Goal: Task Accomplishment & Management: Use online tool/utility

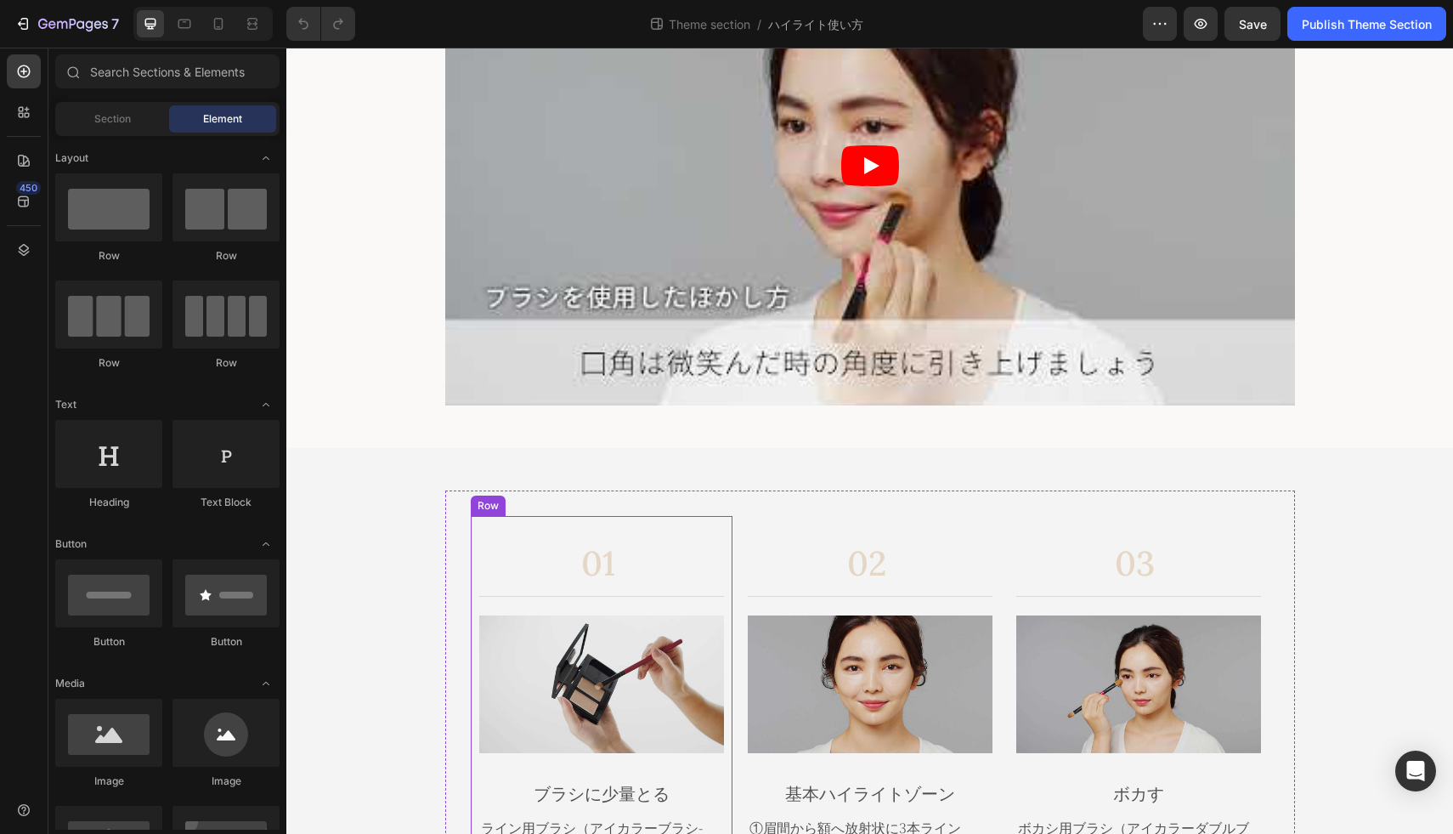
scroll to position [533, 0]
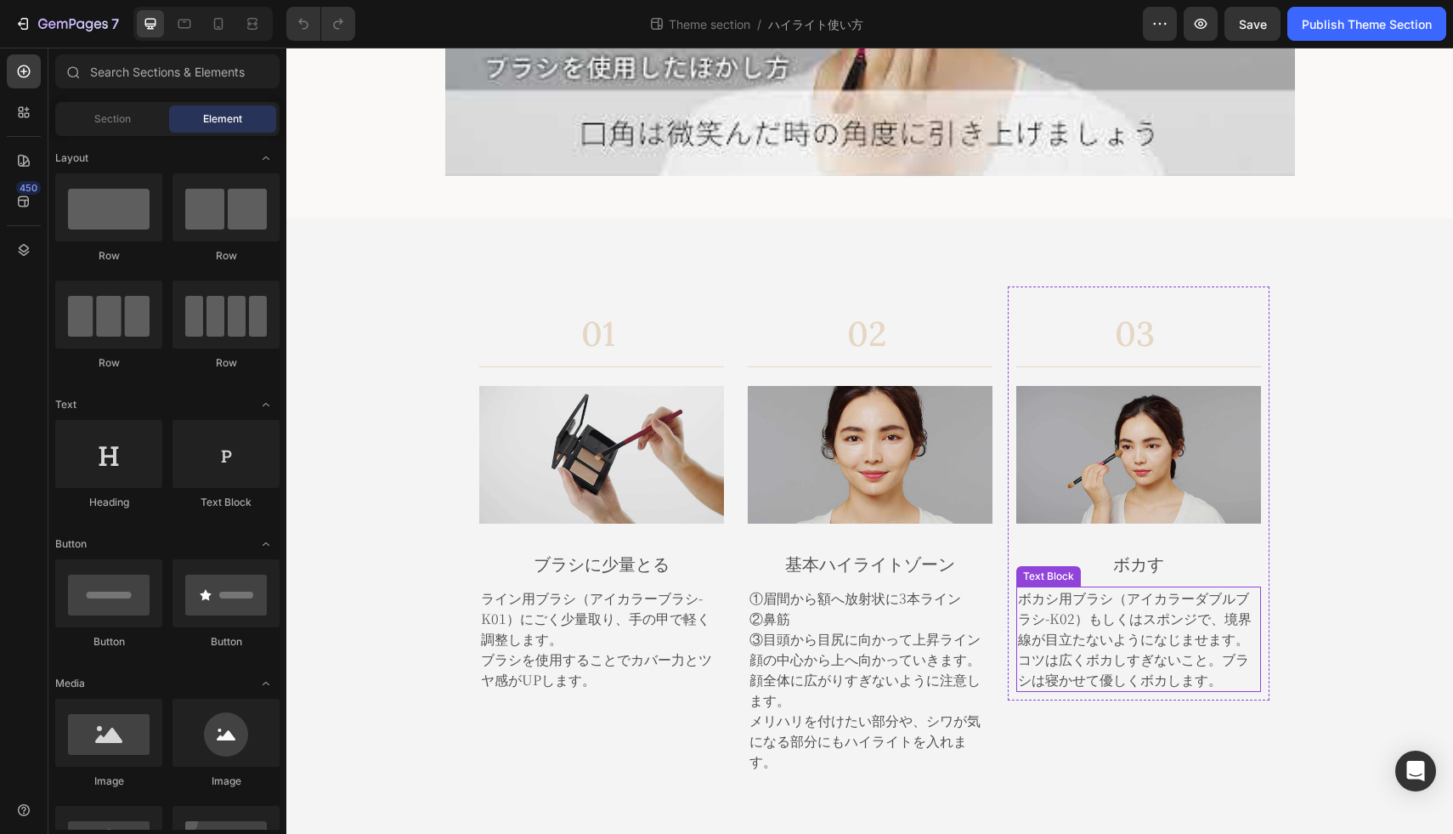
click at [1077, 601] on p "ボカシ用ブラシ（アイカラーダブルブラシ-K02）もしくはスポンジで、境界線が目立たないようになじませます。" at bounding box center [1138, 618] width 241 height 61
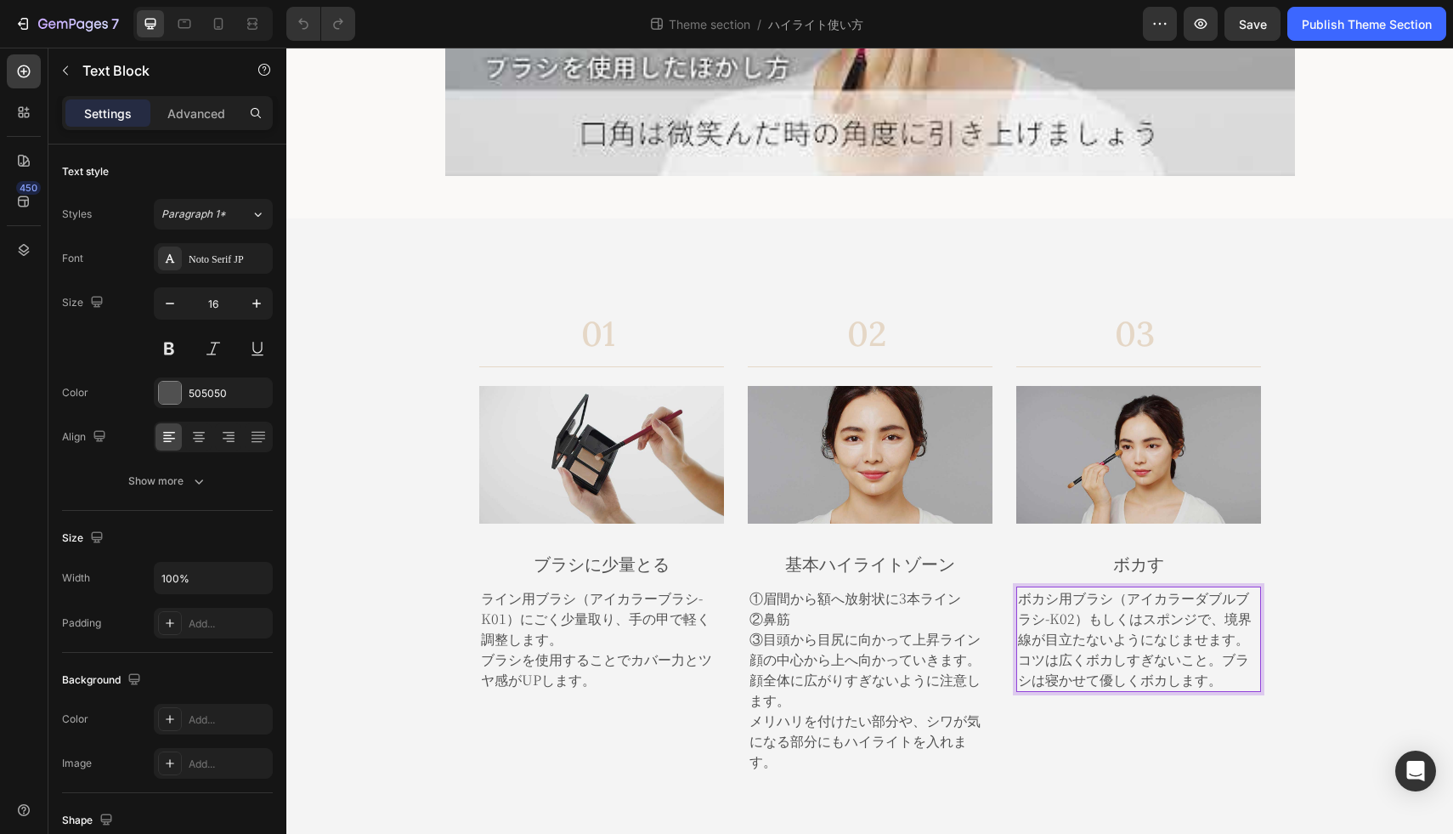
click at [1060, 617] on p "ボカシ用ブラシ（アイカラーダブルブラシ-K02）もしくはスポンジで、境界線が目立たないようになじませます。" at bounding box center [1138, 618] width 241 height 61
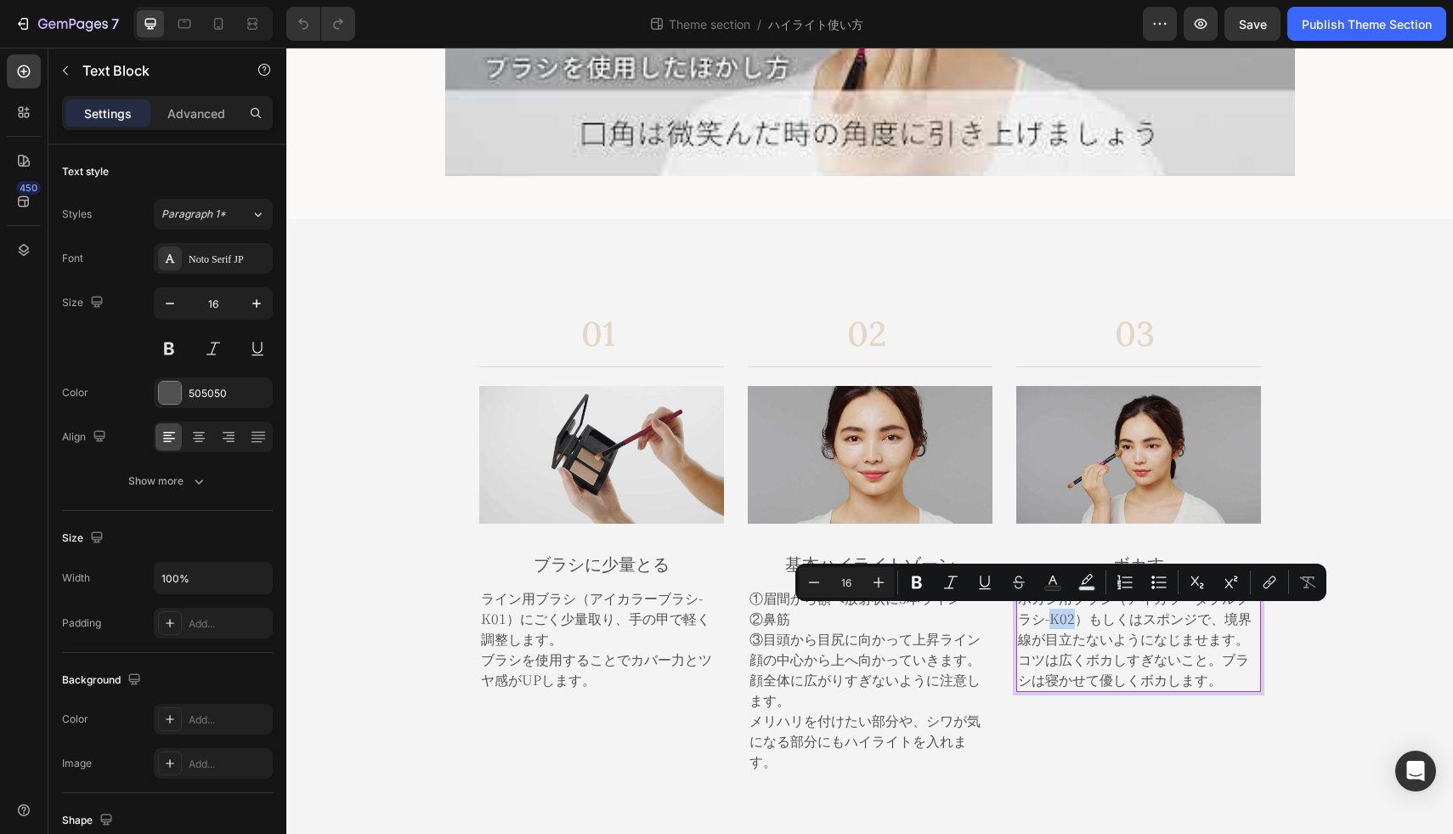
click at [1060, 617] on p "ボカシ用ブラシ（アイカラーダブルブラシ-K02）もしくはスポンジで、境界線が目立たないようになじませます。" at bounding box center [1138, 618] width 241 height 61
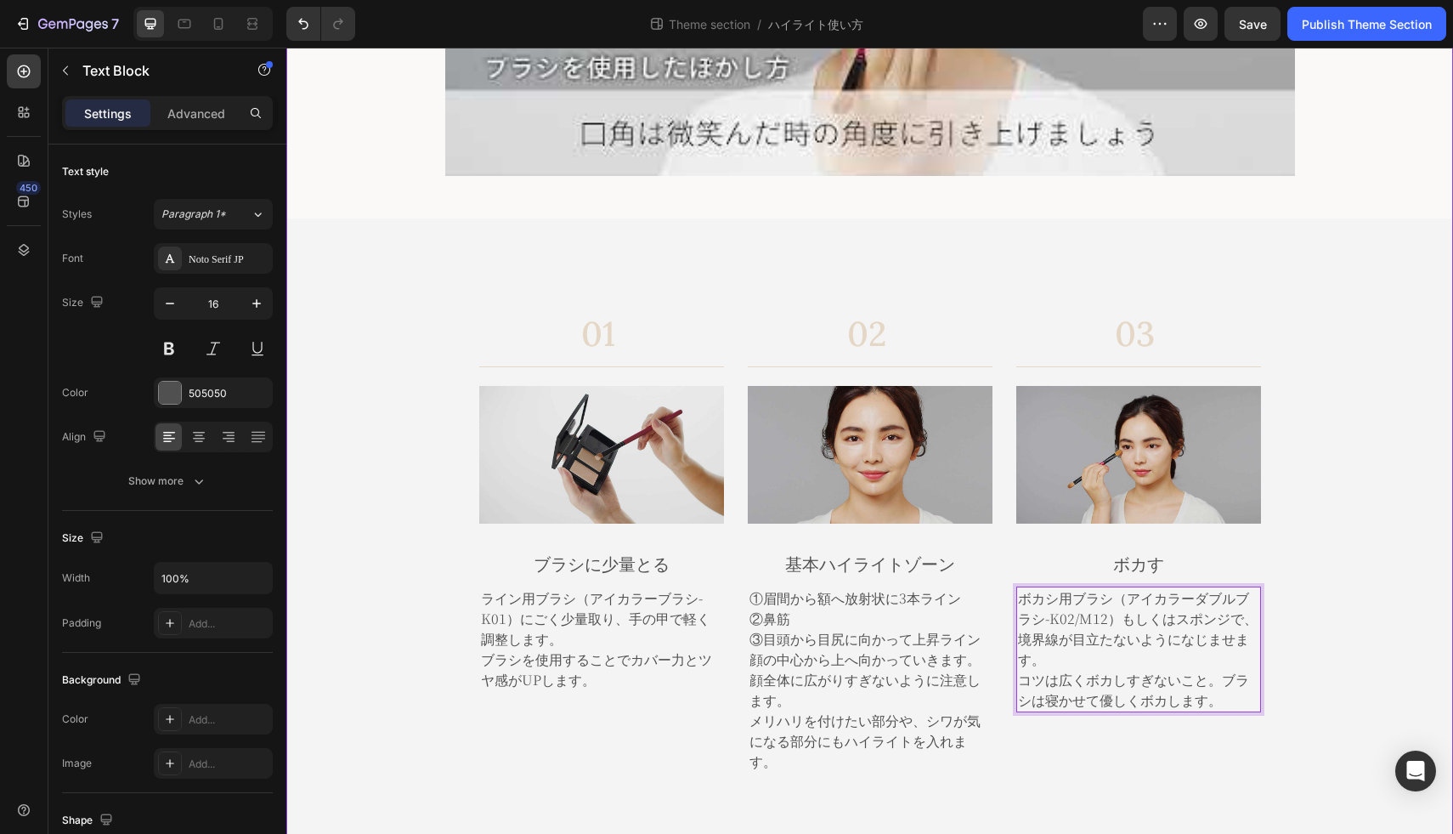
click at [1306, 583] on div "ハイライトの使い方 Heading Title Line Video Row Row 01 Heading ブラシに少量とる Text Block Row T…" at bounding box center [869, 178] width 1167 height 1258
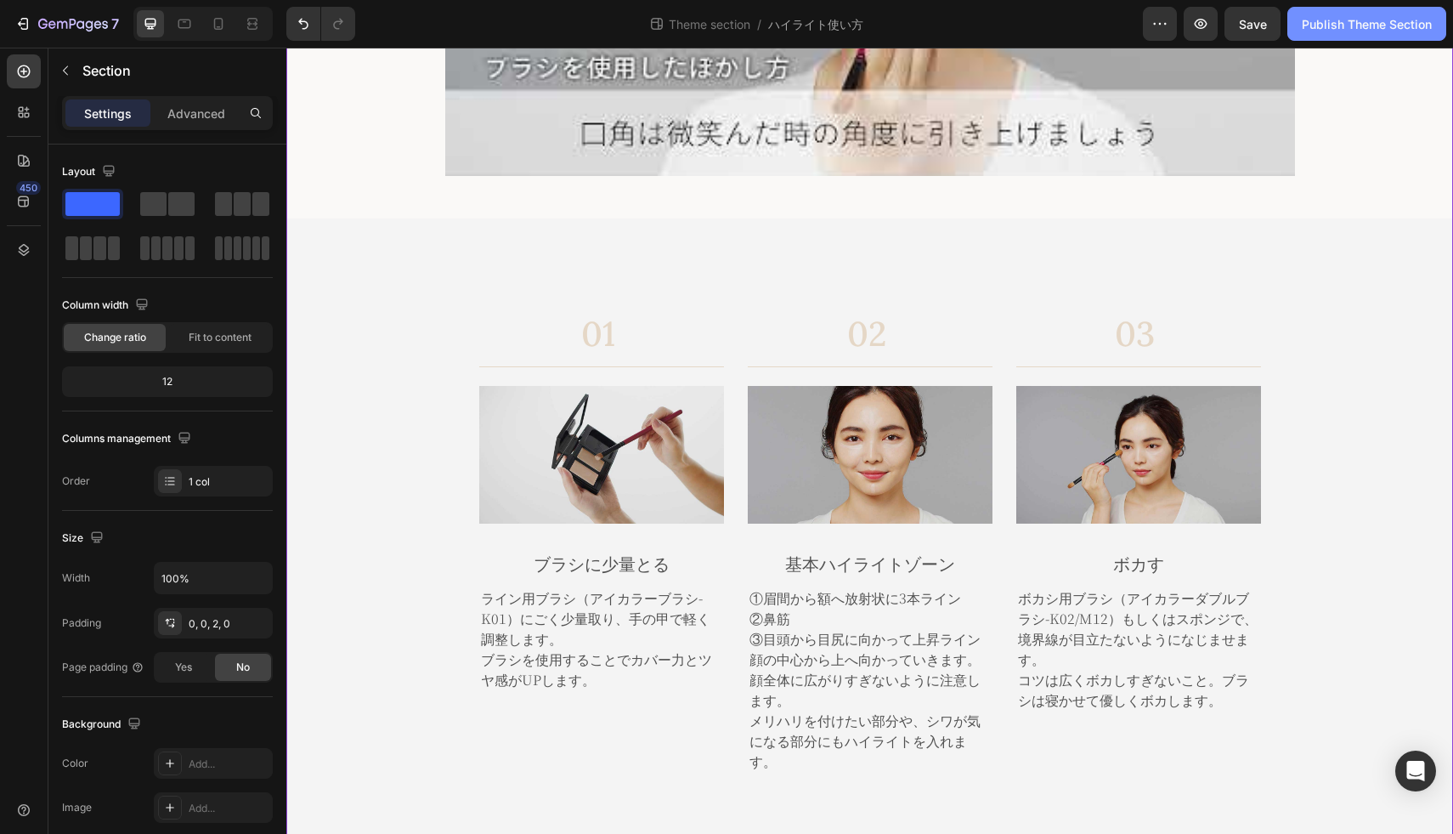
click at [1366, 20] on div "Publish Theme Section" at bounding box center [1367, 24] width 130 height 18
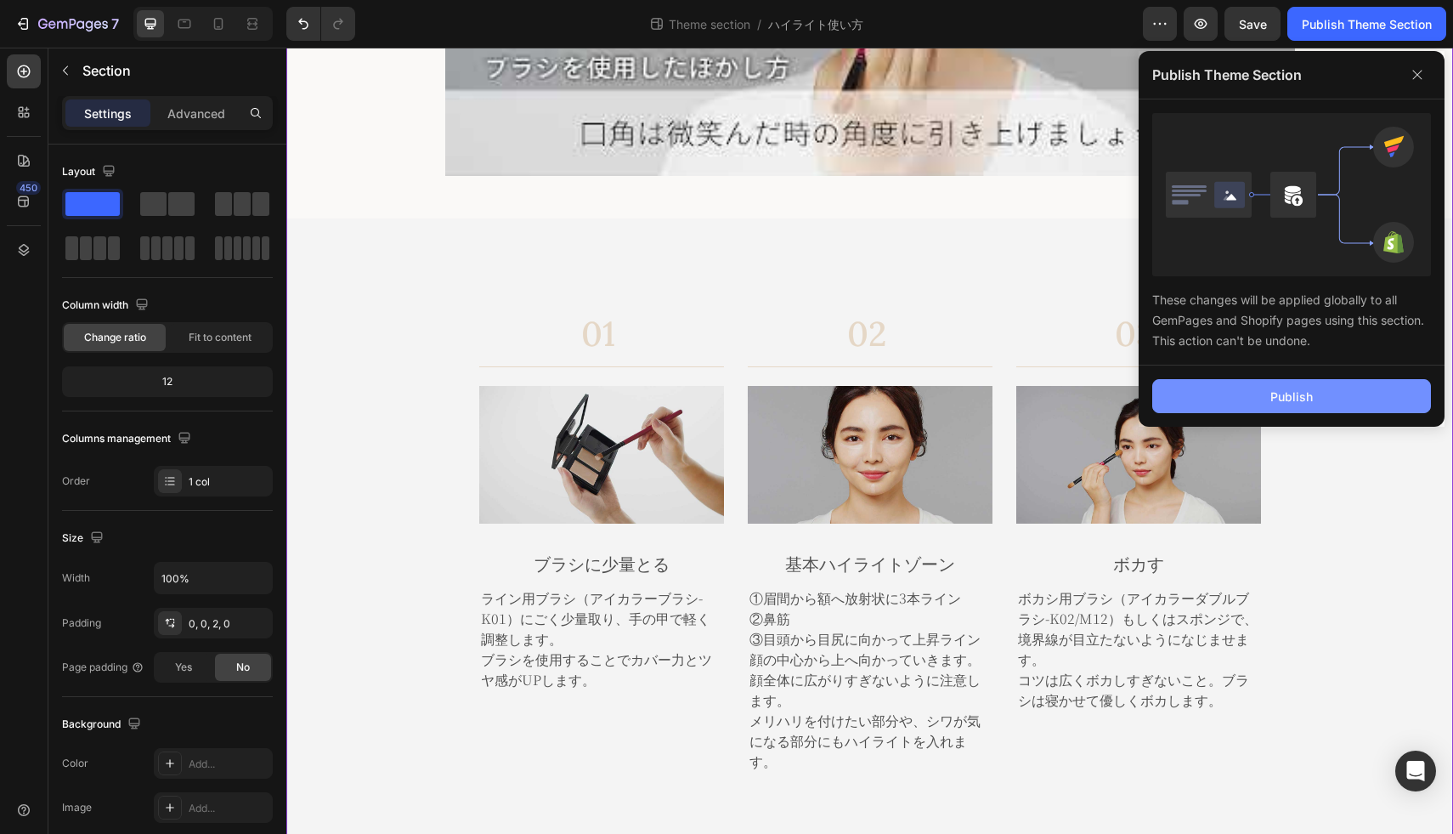
click at [1246, 395] on button "Publish" at bounding box center [1291, 396] width 279 height 34
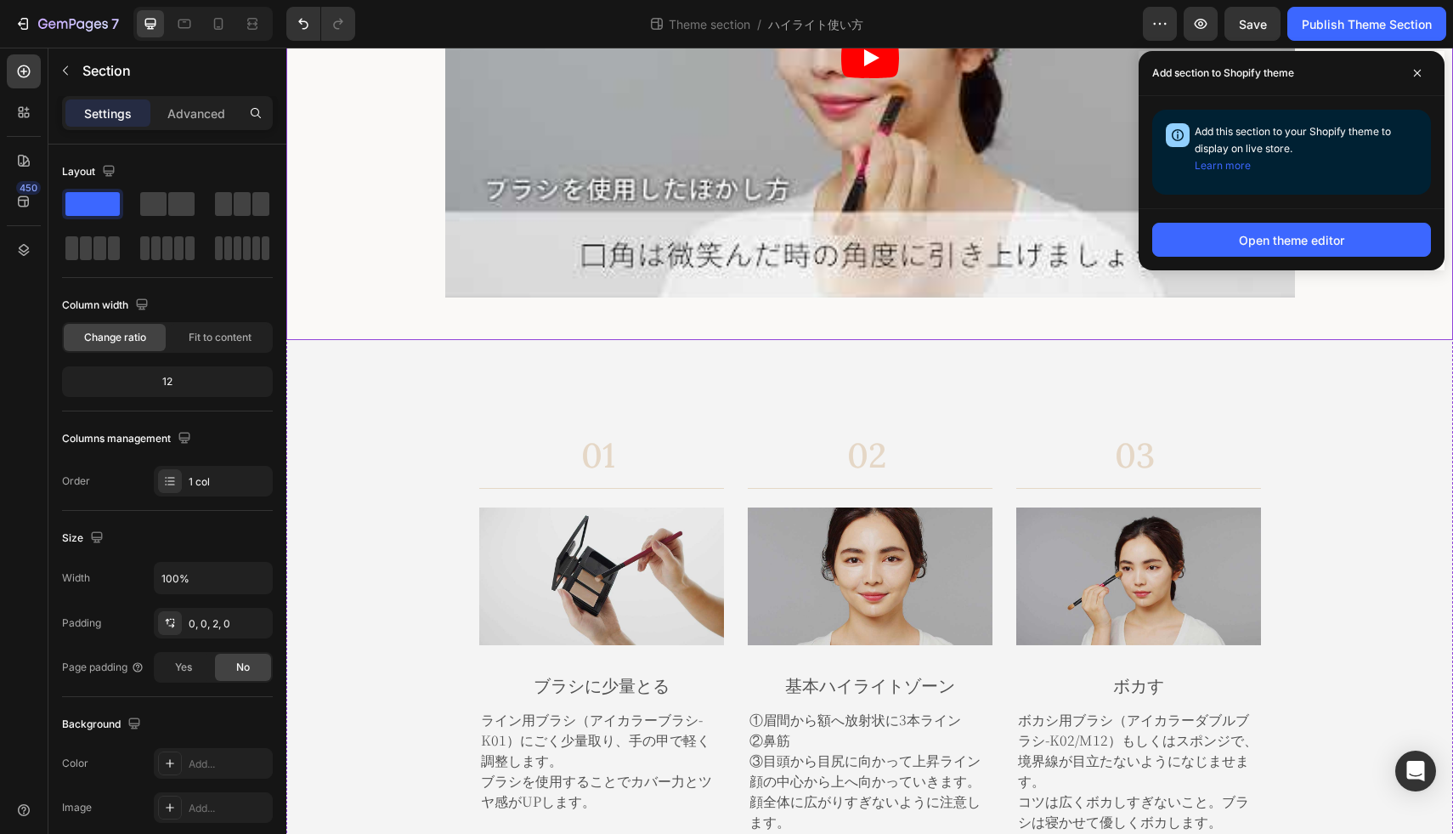
scroll to position [483, 0]
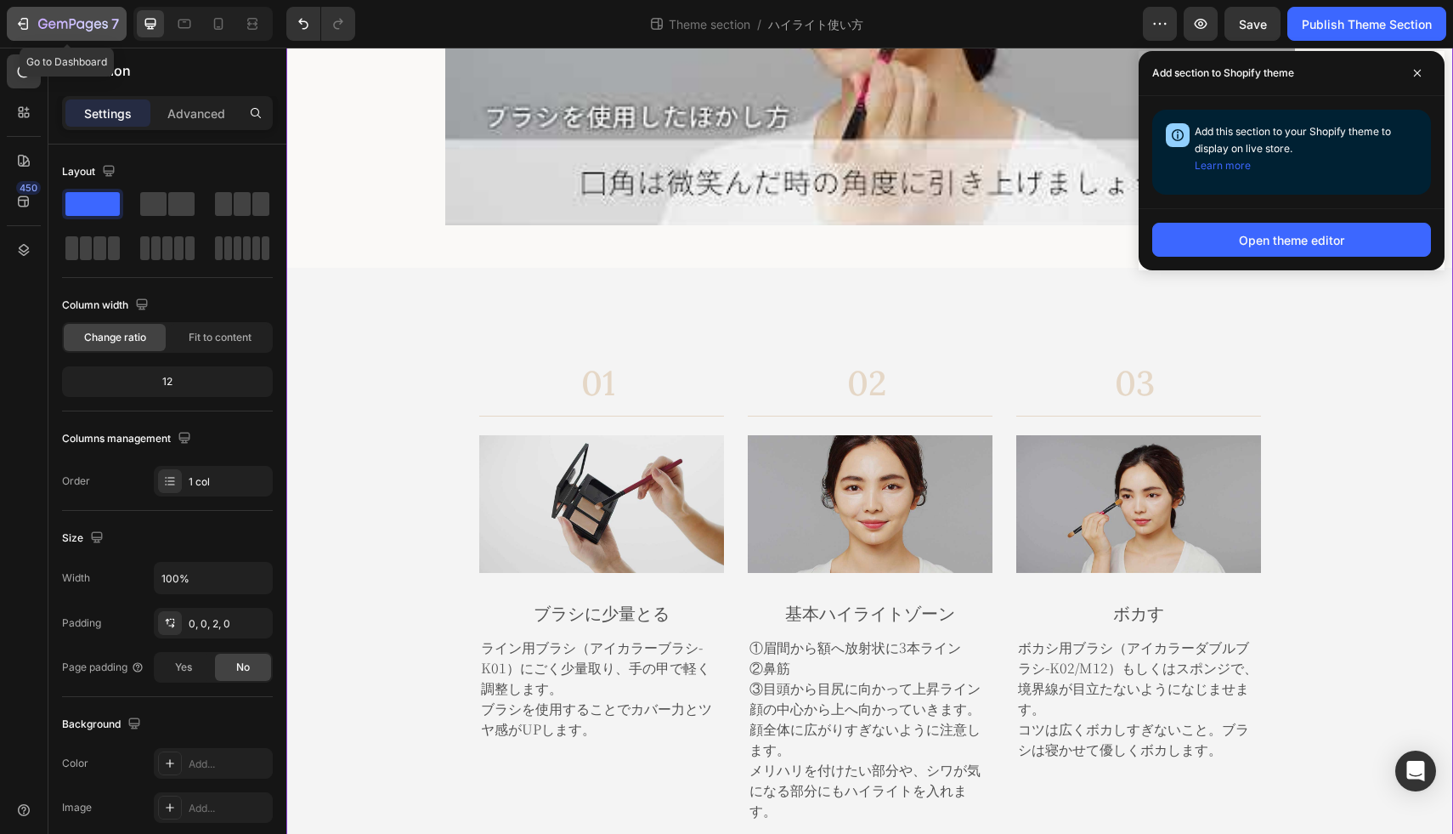
click at [37, 15] on div "7" at bounding box center [66, 24] width 105 height 20
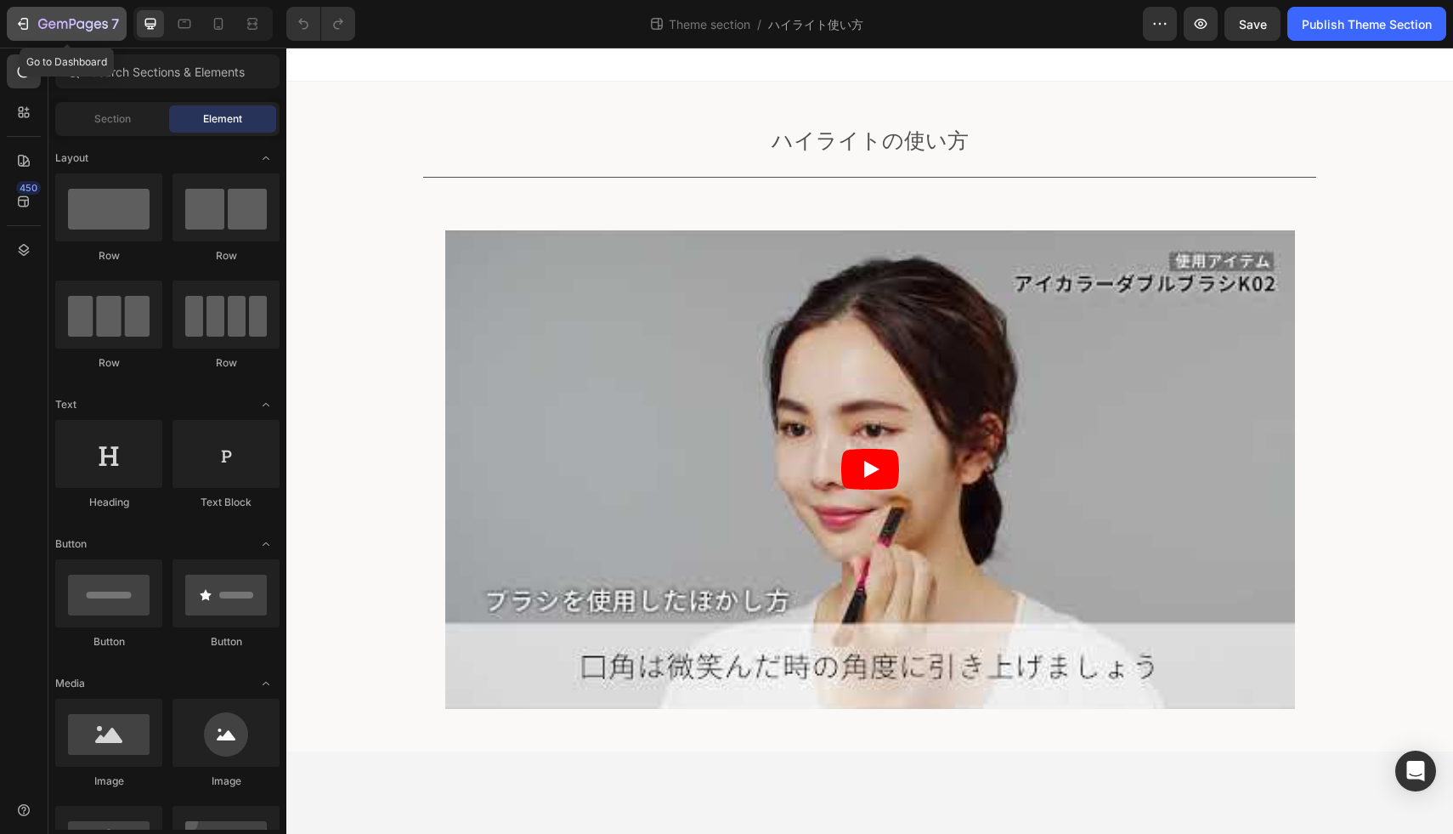
click at [30, 28] on icon "button" at bounding box center [22, 23] width 17 height 17
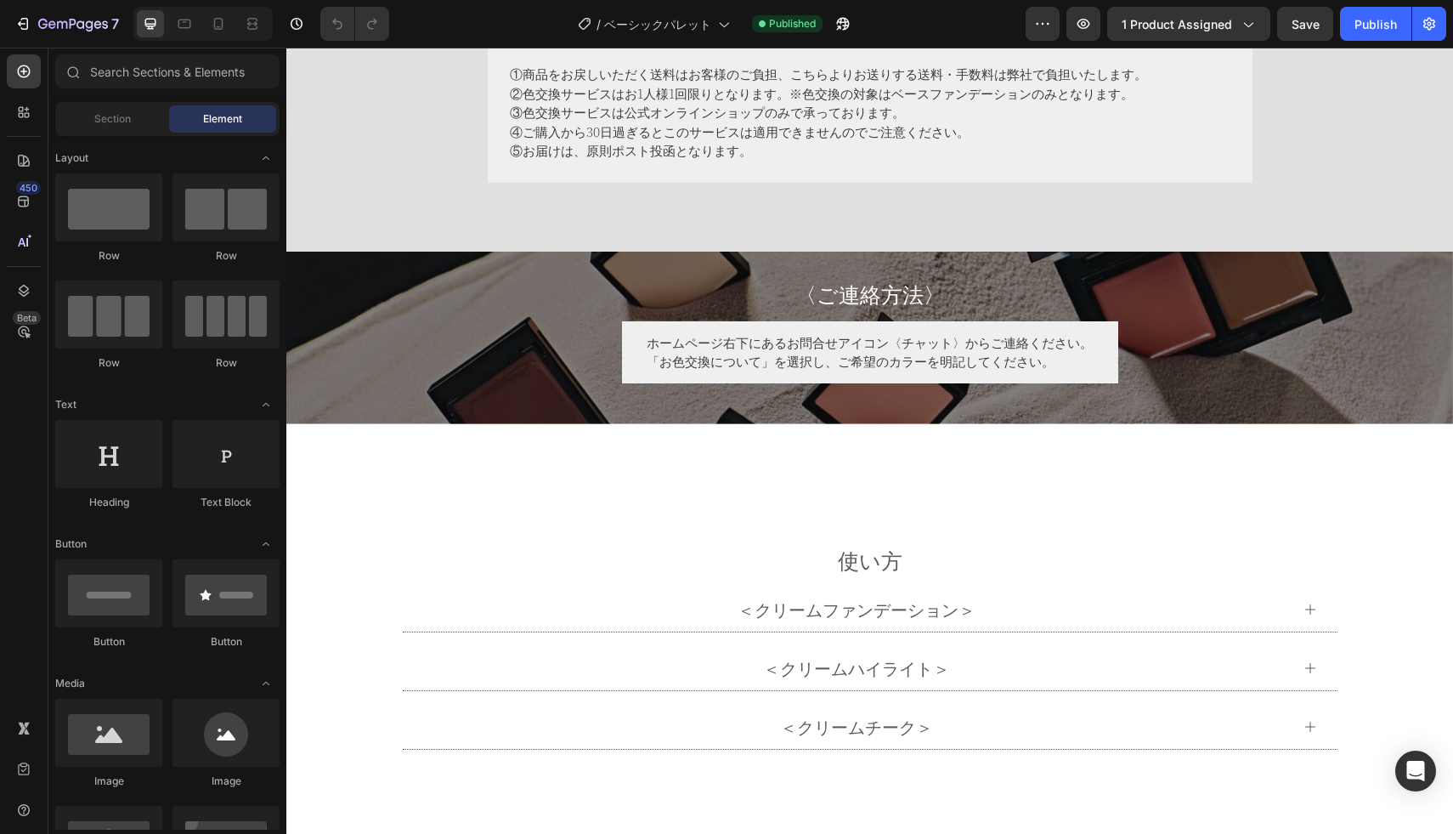
scroll to position [5705, 0]
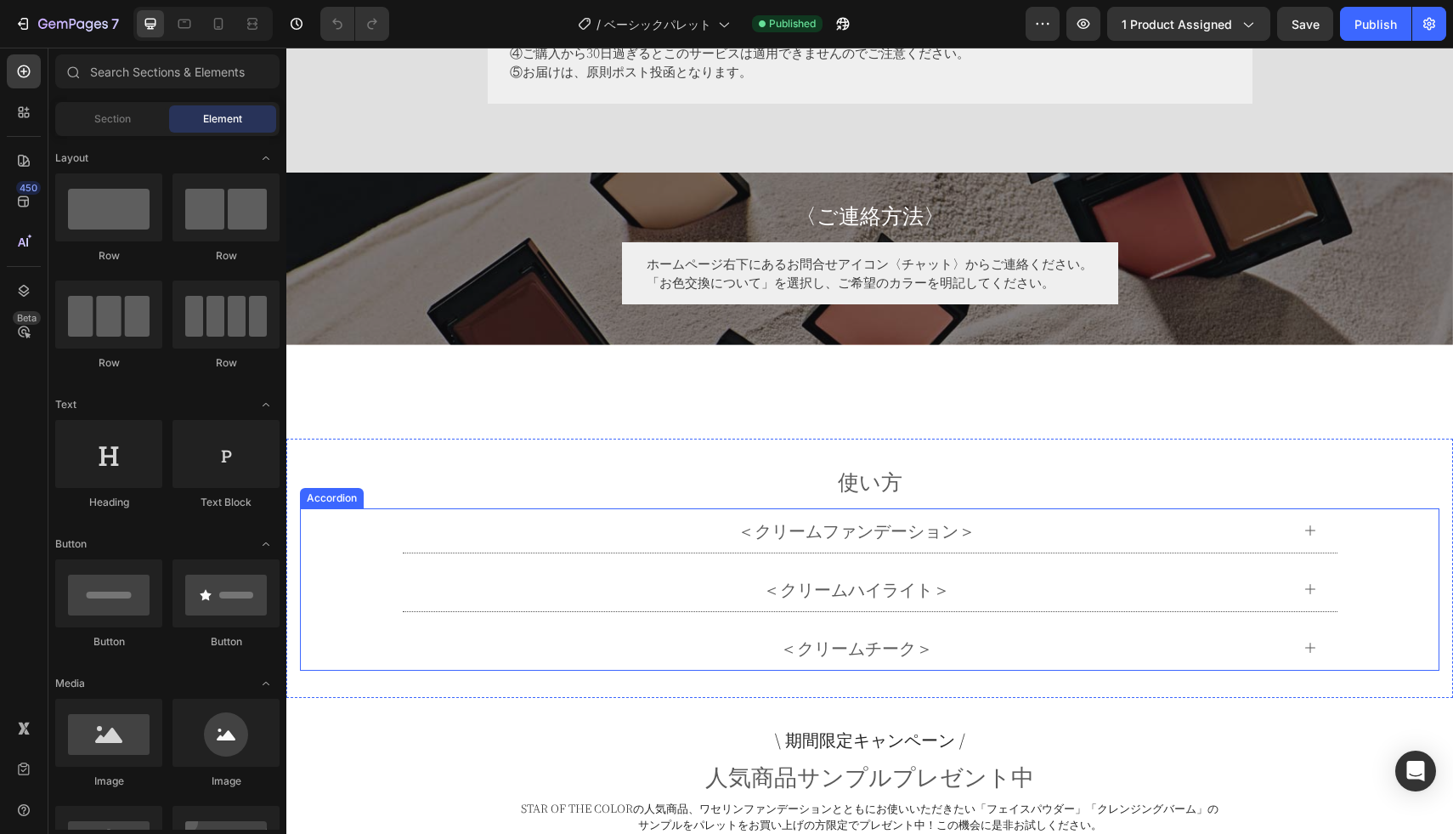
click at [674, 574] on div "＜クリームハイライト＞" at bounding box center [856, 589] width 867 height 31
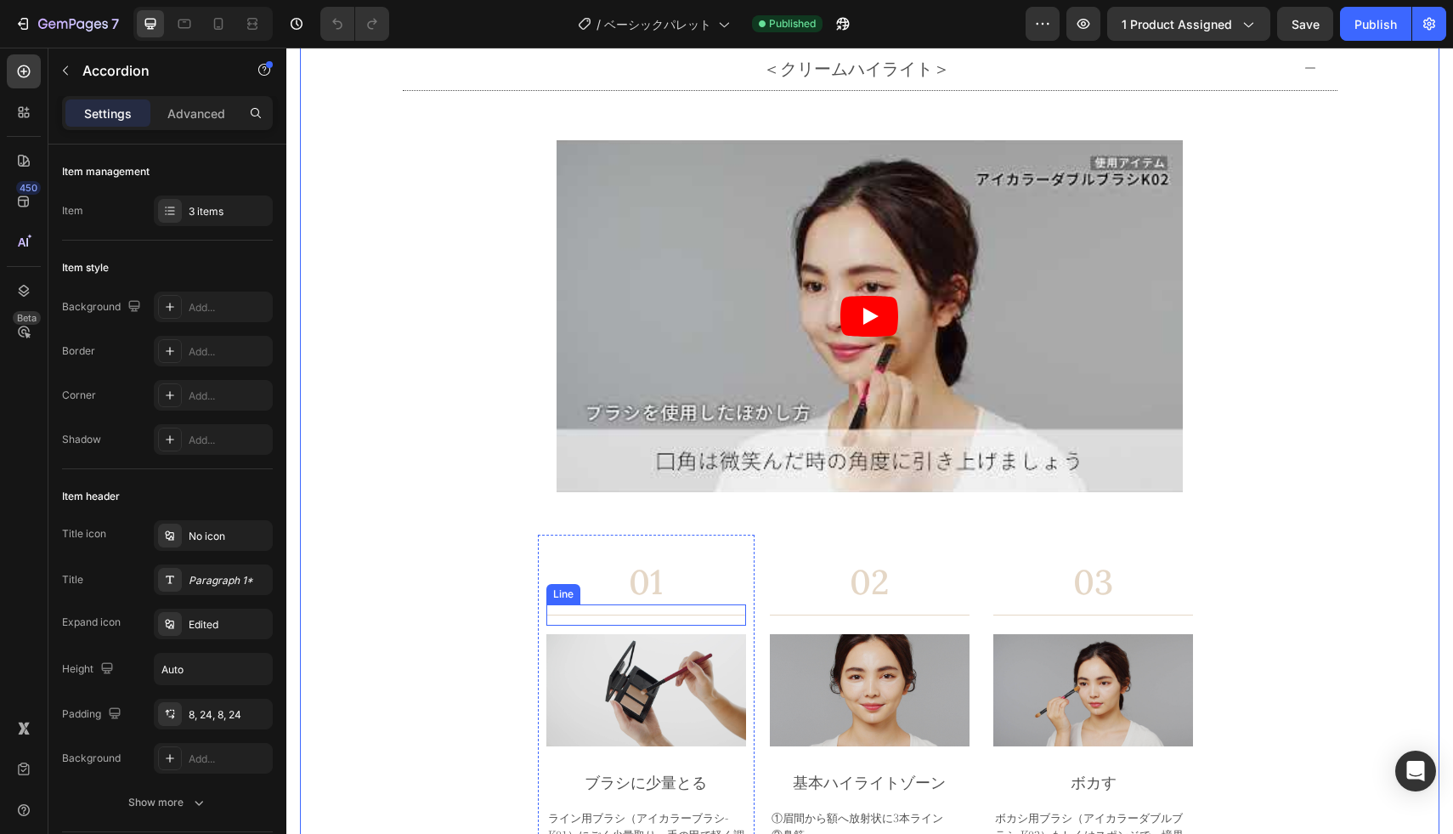
scroll to position [6574, 0]
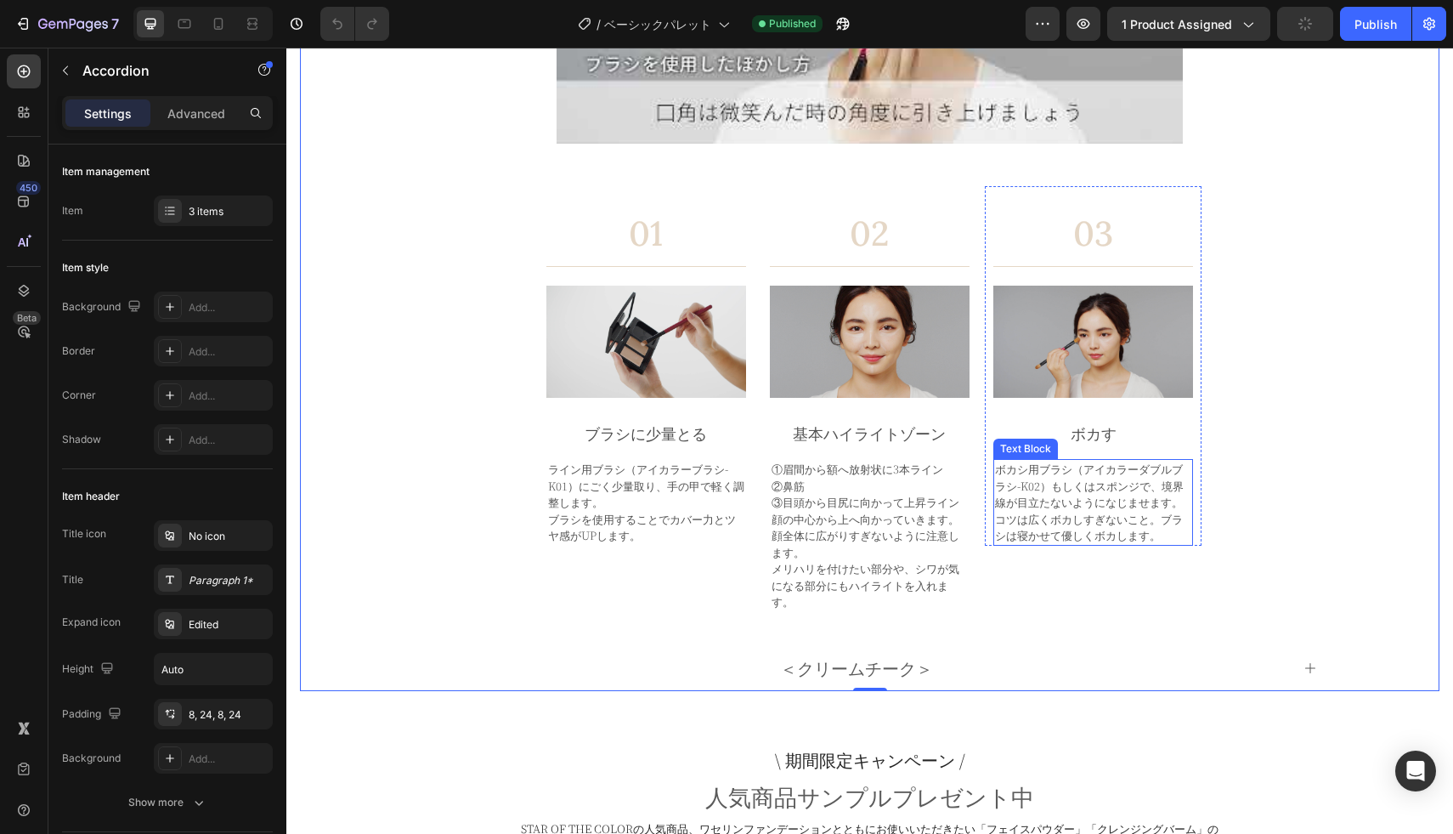
click at [1018, 494] on p "ボカシ用ブラシ（アイカラーダブルブラシ-K02）もしくはスポンジで、境界線が目立たないようになじませます。" at bounding box center [1093, 486] width 196 height 50
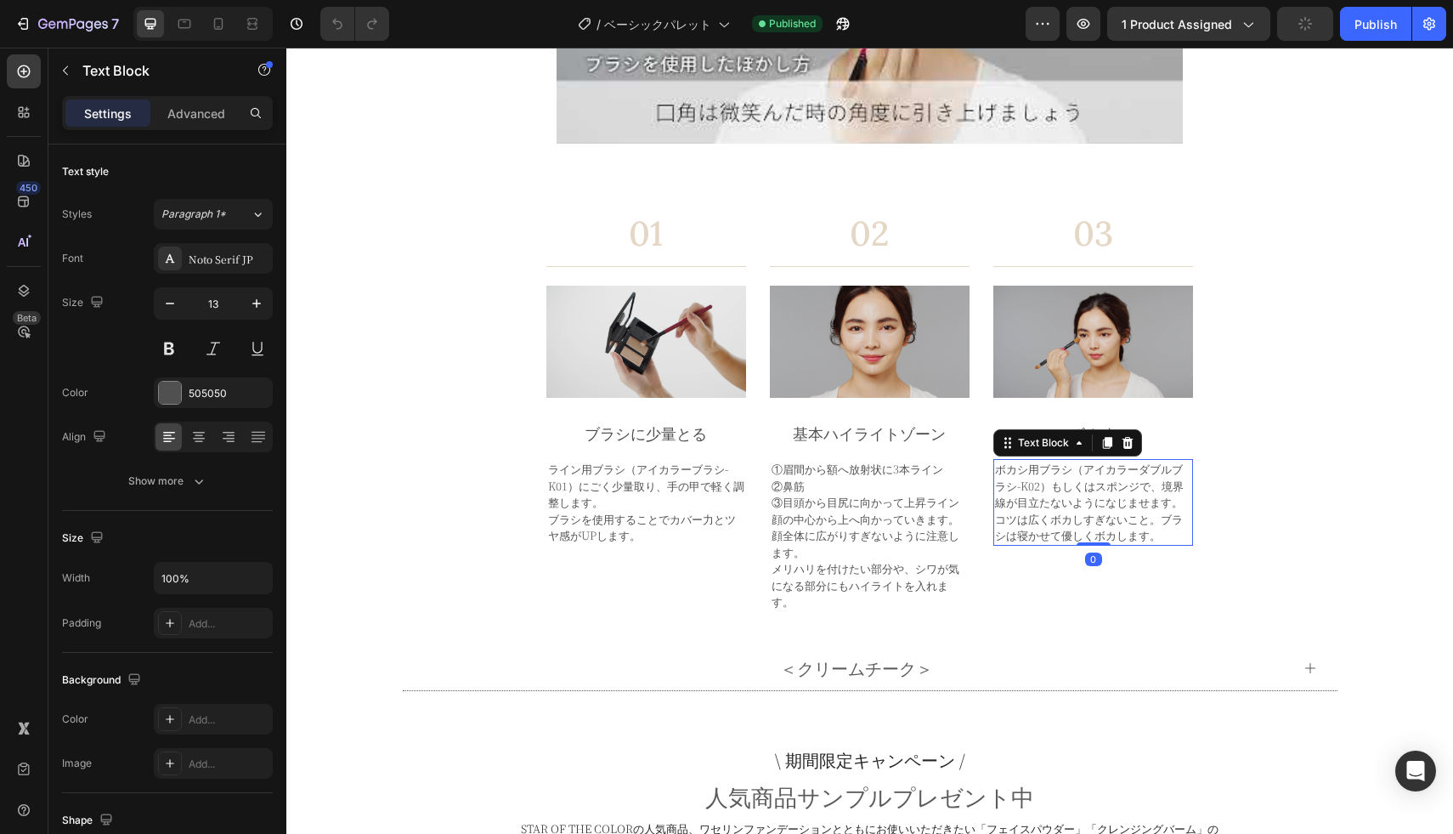
click at [1038, 484] on p "ボカシ用ブラシ（アイカラーダブルブラシ-K02）もしくはスポンジで、境界線が目立たないようになじませます。" at bounding box center [1093, 486] width 196 height 50
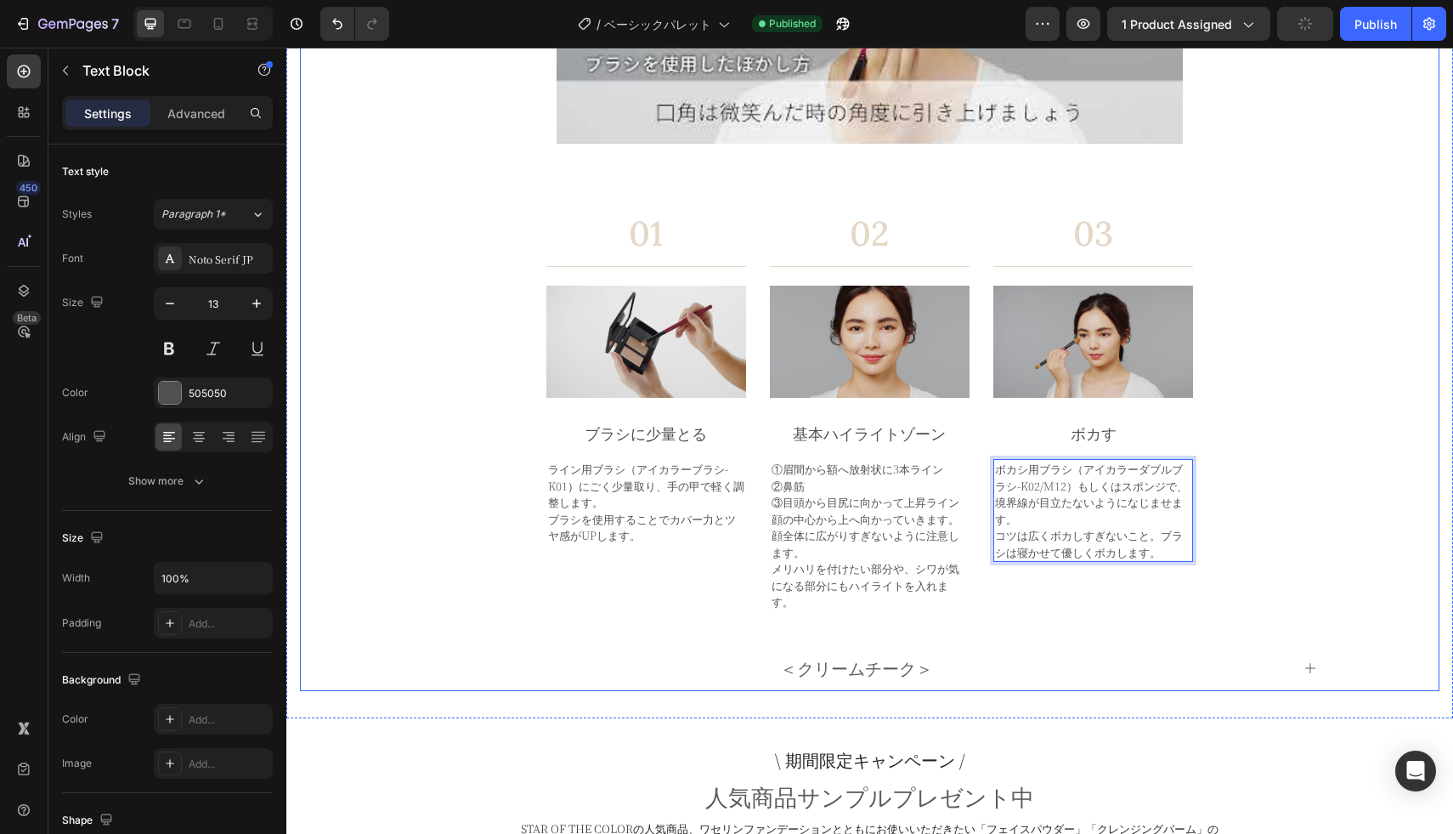
click at [1293, 393] on div "Video Row Row 01 Heading Title Line Image ブラシに少量とる Text Block ライン用ブラシ（アイカラーブラシ-…" at bounding box center [870, 187] width 894 height 876
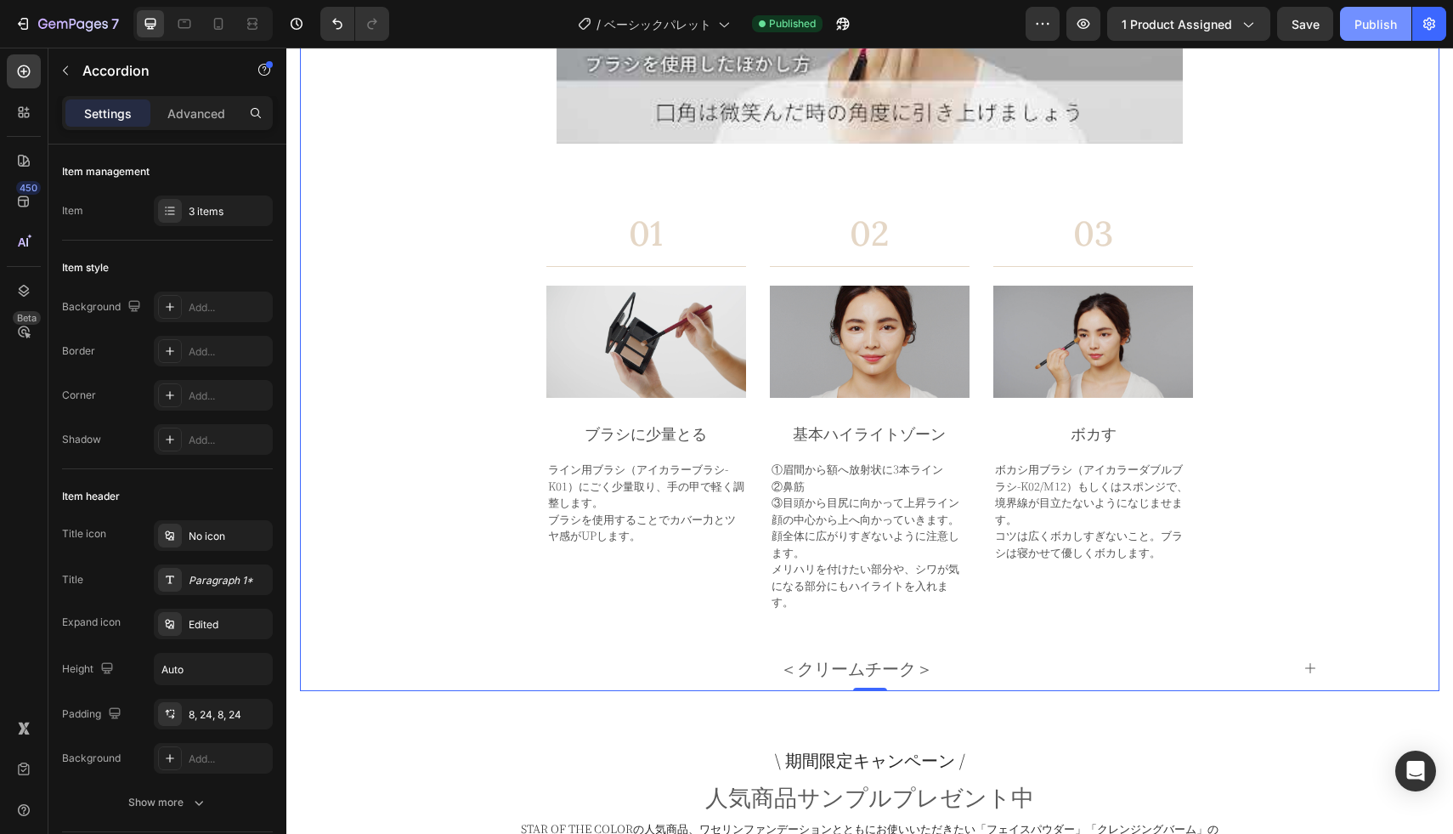
click at [1387, 26] on div "Publish" at bounding box center [1375, 24] width 42 height 18
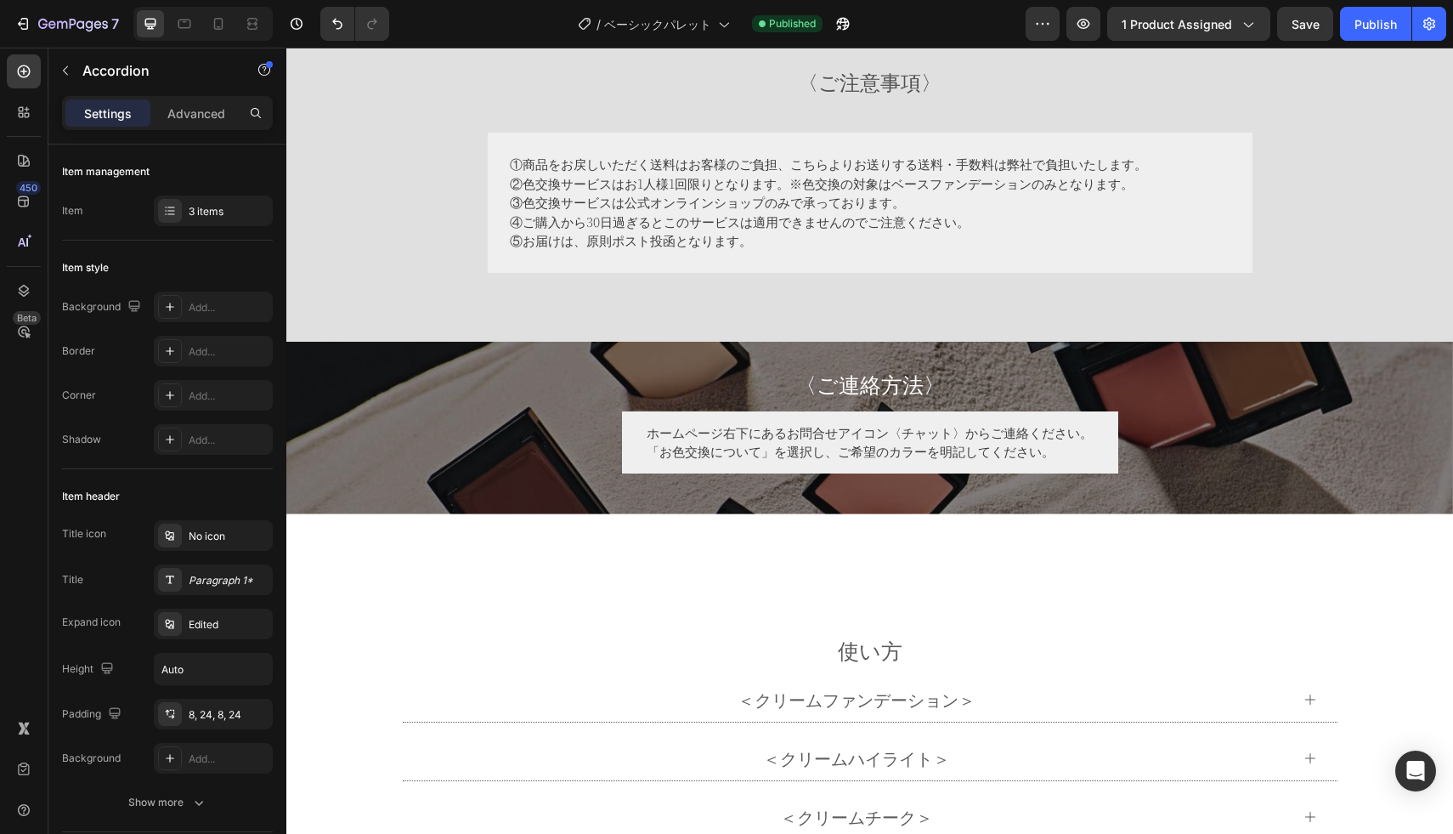
scroll to position [5976, 0]
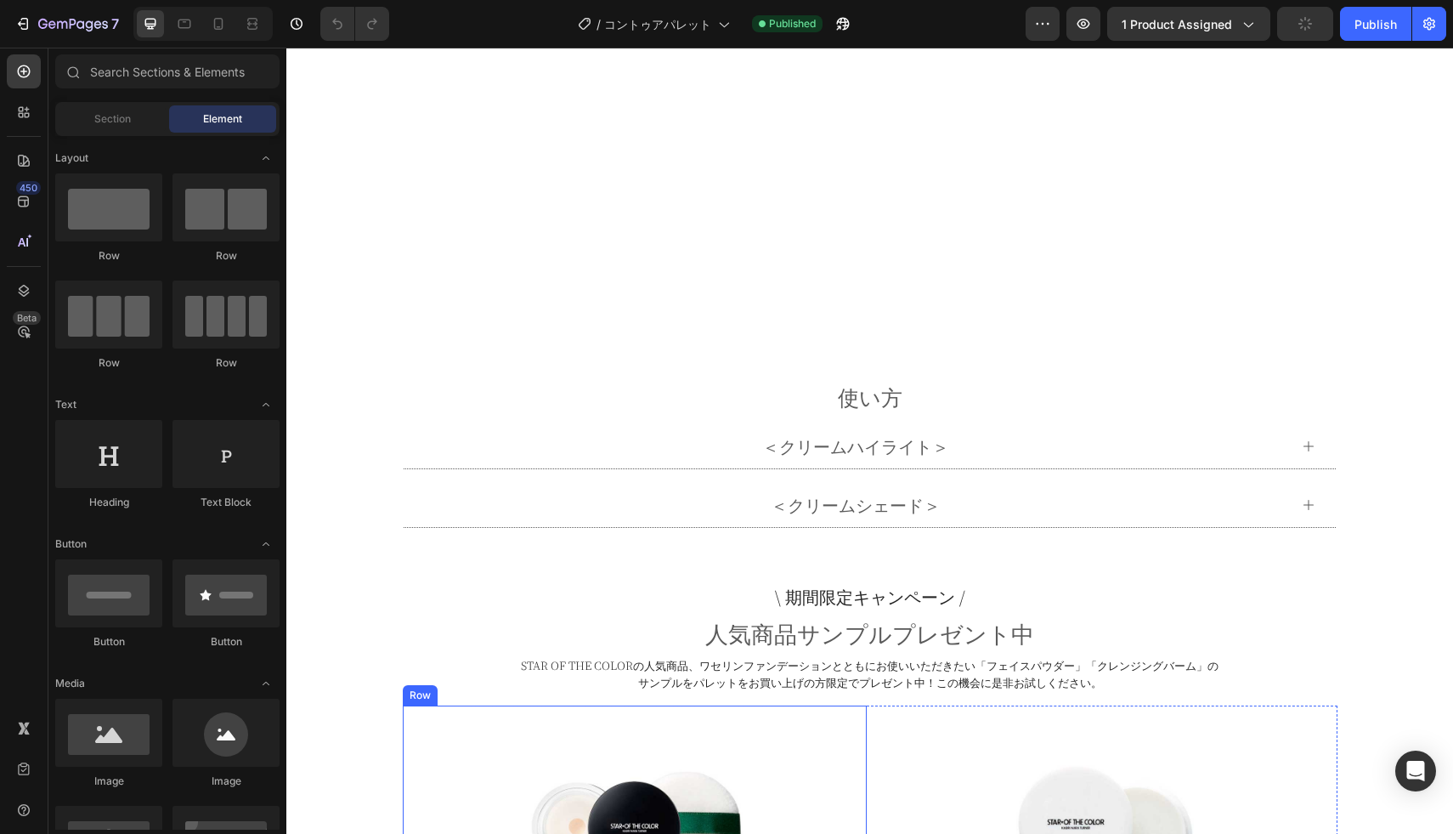
scroll to position [1127, 0]
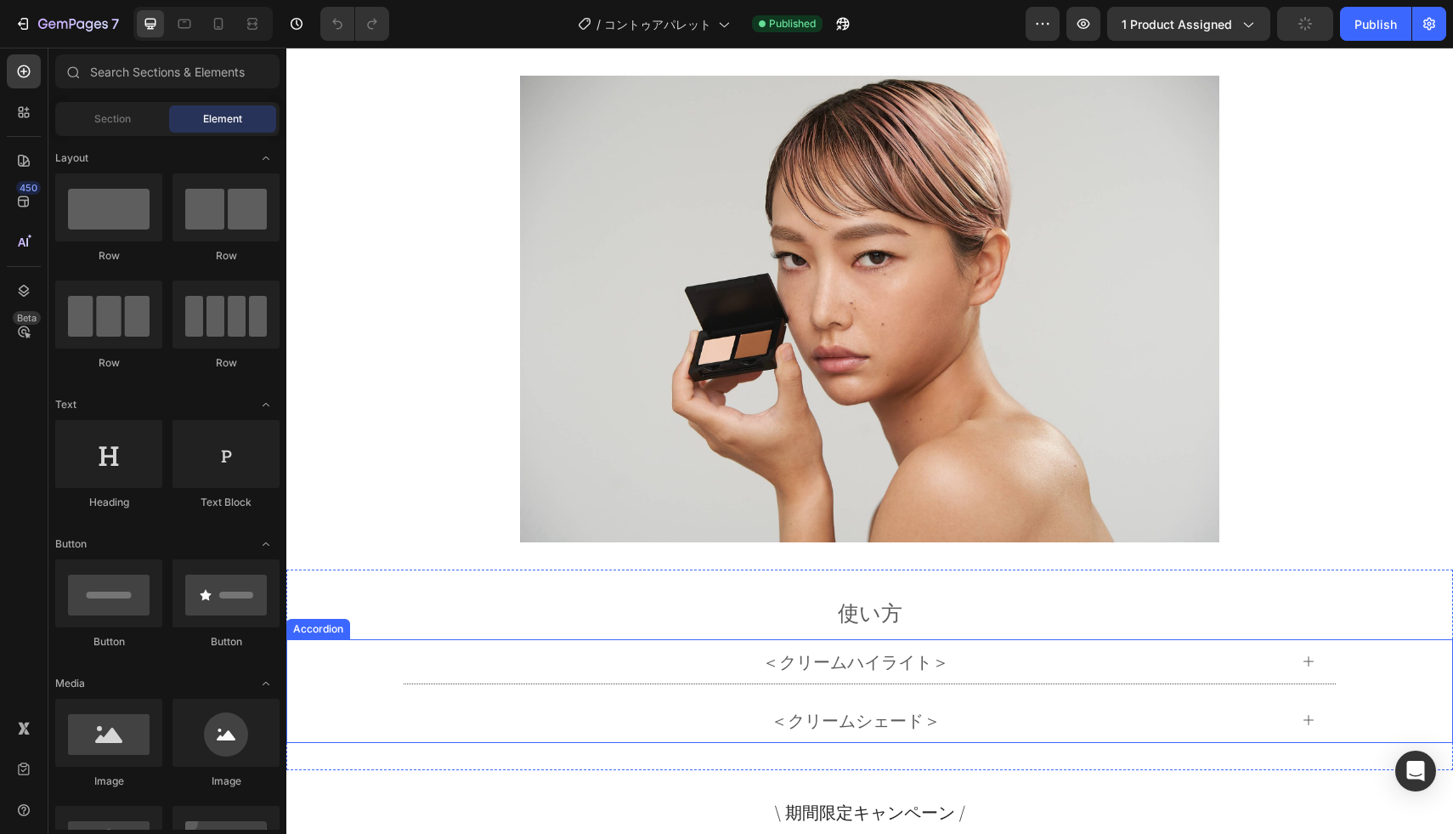
click at [733, 650] on div "＜クリームハイライト＞" at bounding box center [856, 661] width 864 height 31
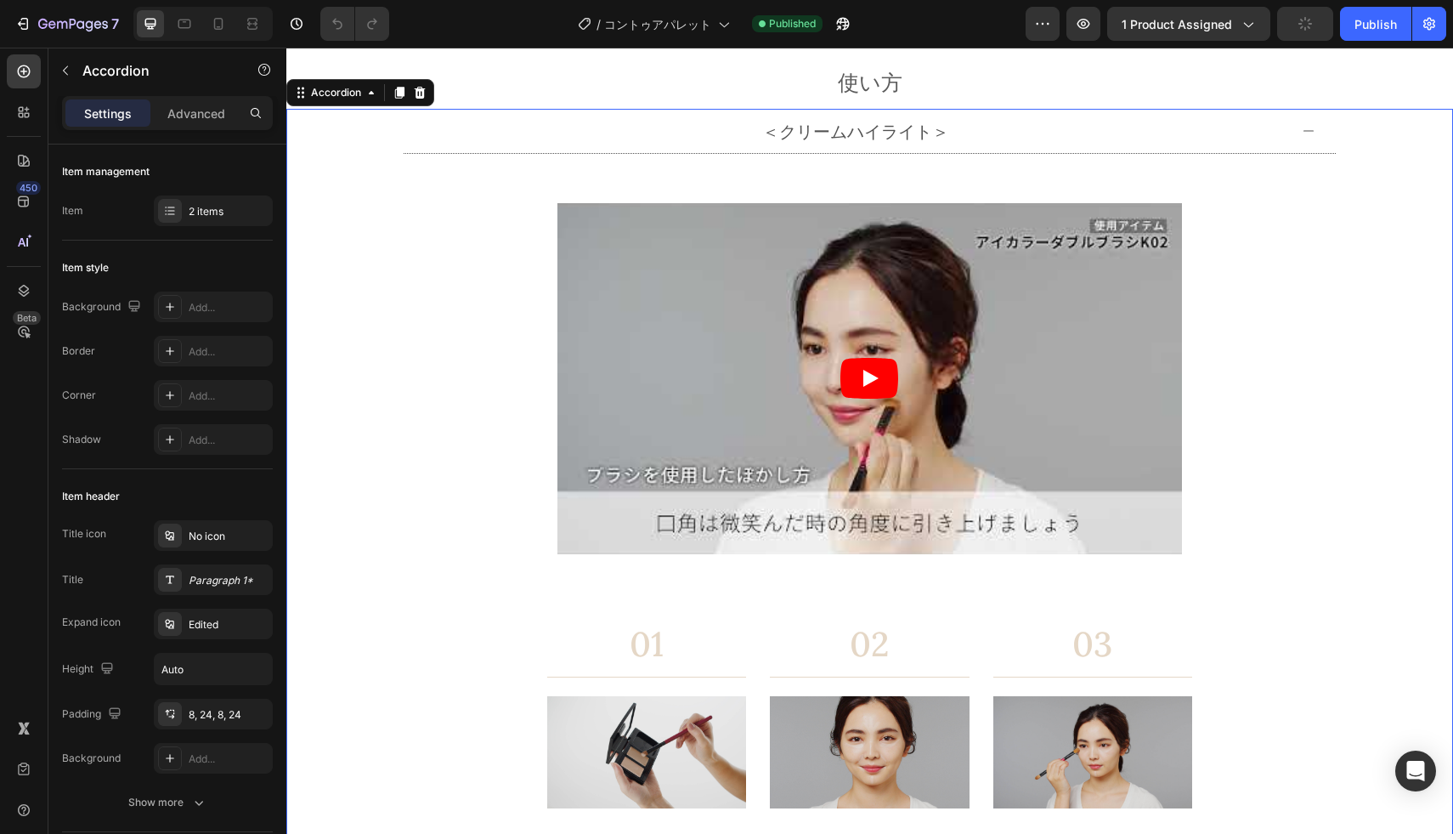
scroll to position [2254, 0]
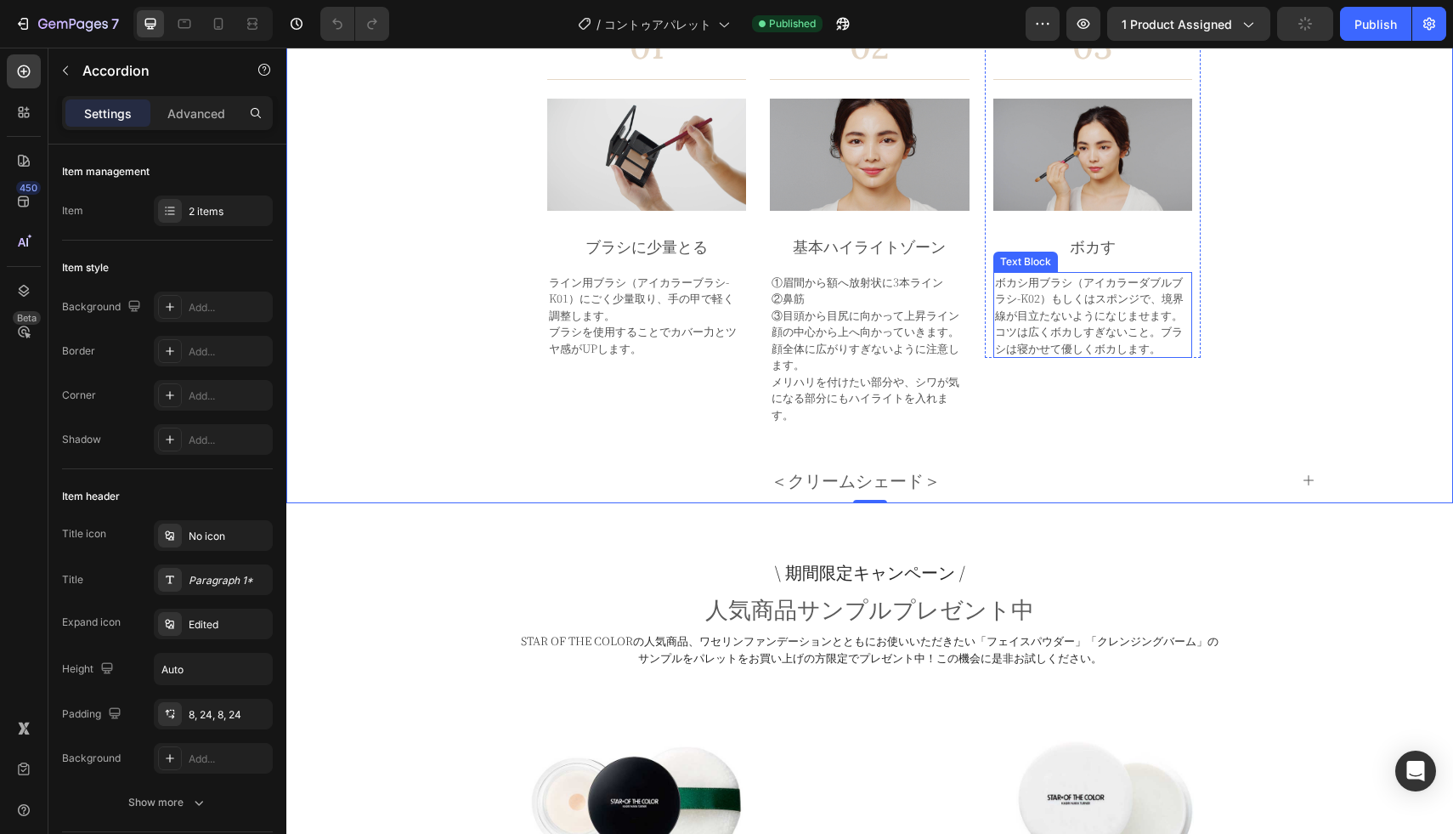
click at [1071, 314] on p "ボカシ用ブラシ（アイカラーダブルブラシ-K02）もしくはスポンジで、境界線が目立たないようになじませます。" at bounding box center [1092, 299] width 195 height 50
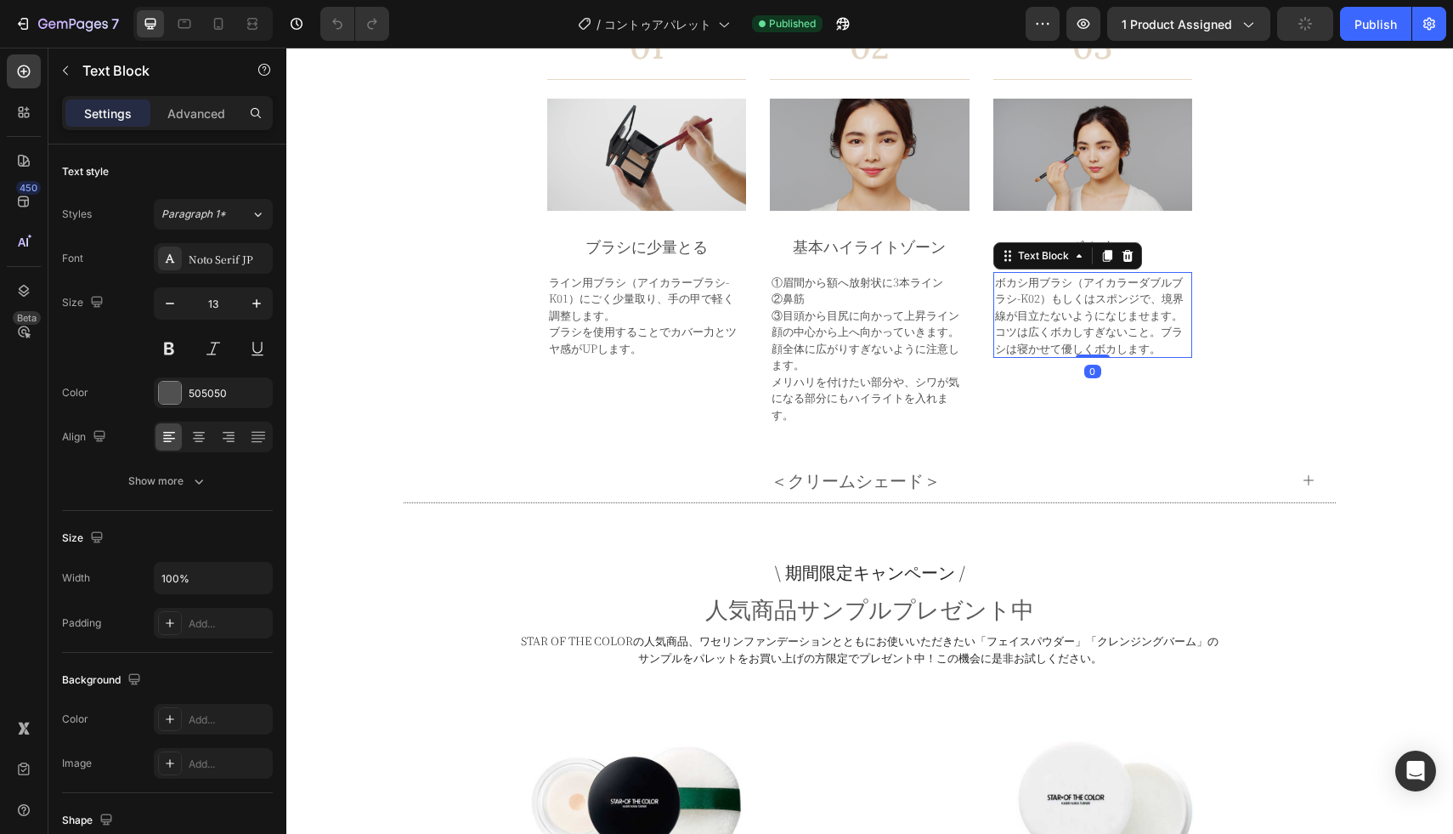
click at [1038, 296] on p "ボカシ用ブラシ（アイカラーダブルブラシ-K02）もしくはスポンジで、境界線が目立たないようになじませます。" at bounding box center [1092, 299] width 195 height 50
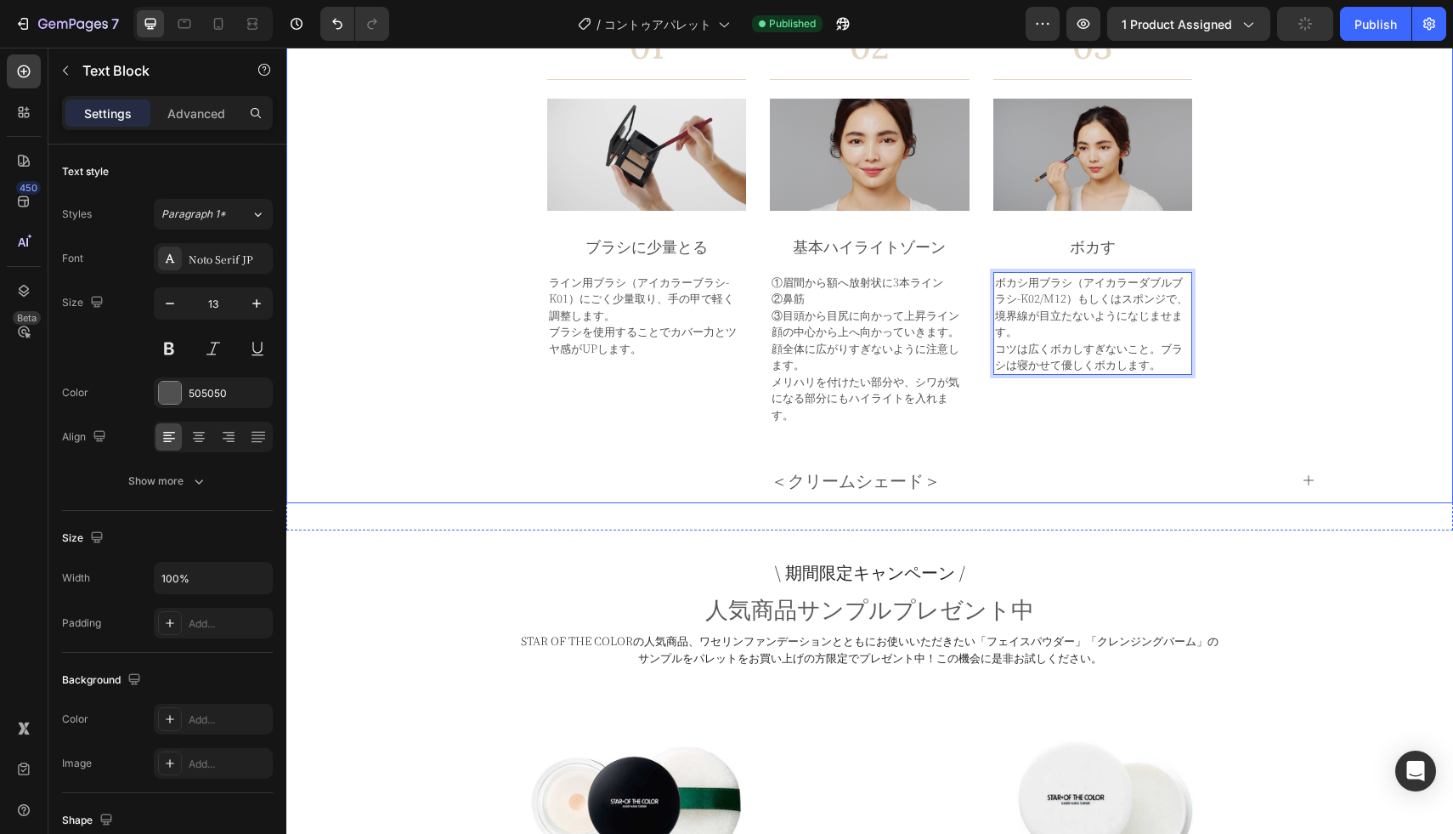
click at [1330, 312] on div "Video Row Row 01 Heading Title Line Image ブラシに少量とる Text Block ライン用ブラシ（アイカラーブラシ-…" at bounding box center [870, 0] width 932 height 888
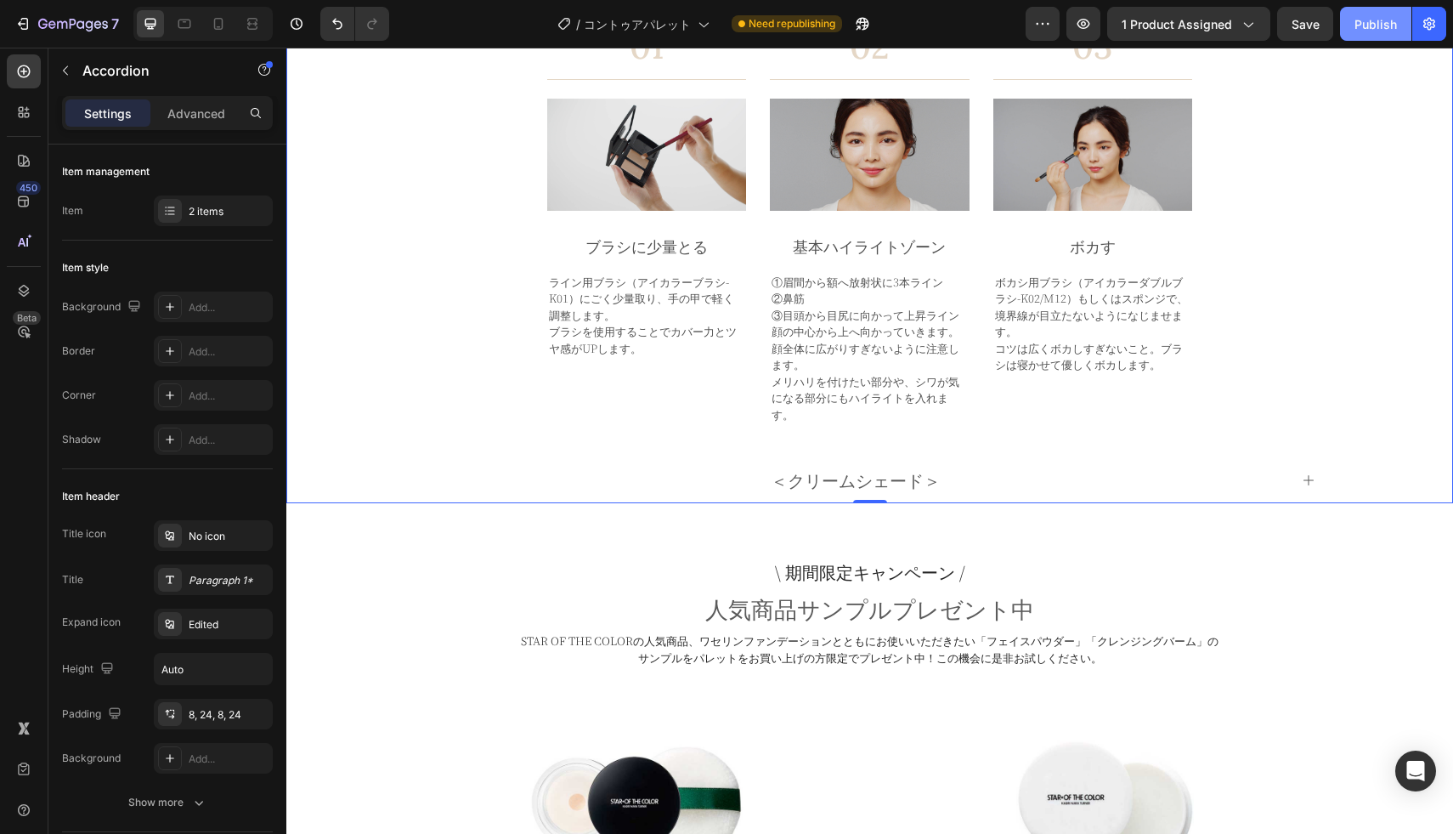
click at [1355, 30] on div "Publish" at bounding box center [1375, 24] width 42 height 18
click at [48, 20] on icon "button" at bounding box center [73, 25] width 70 height 14
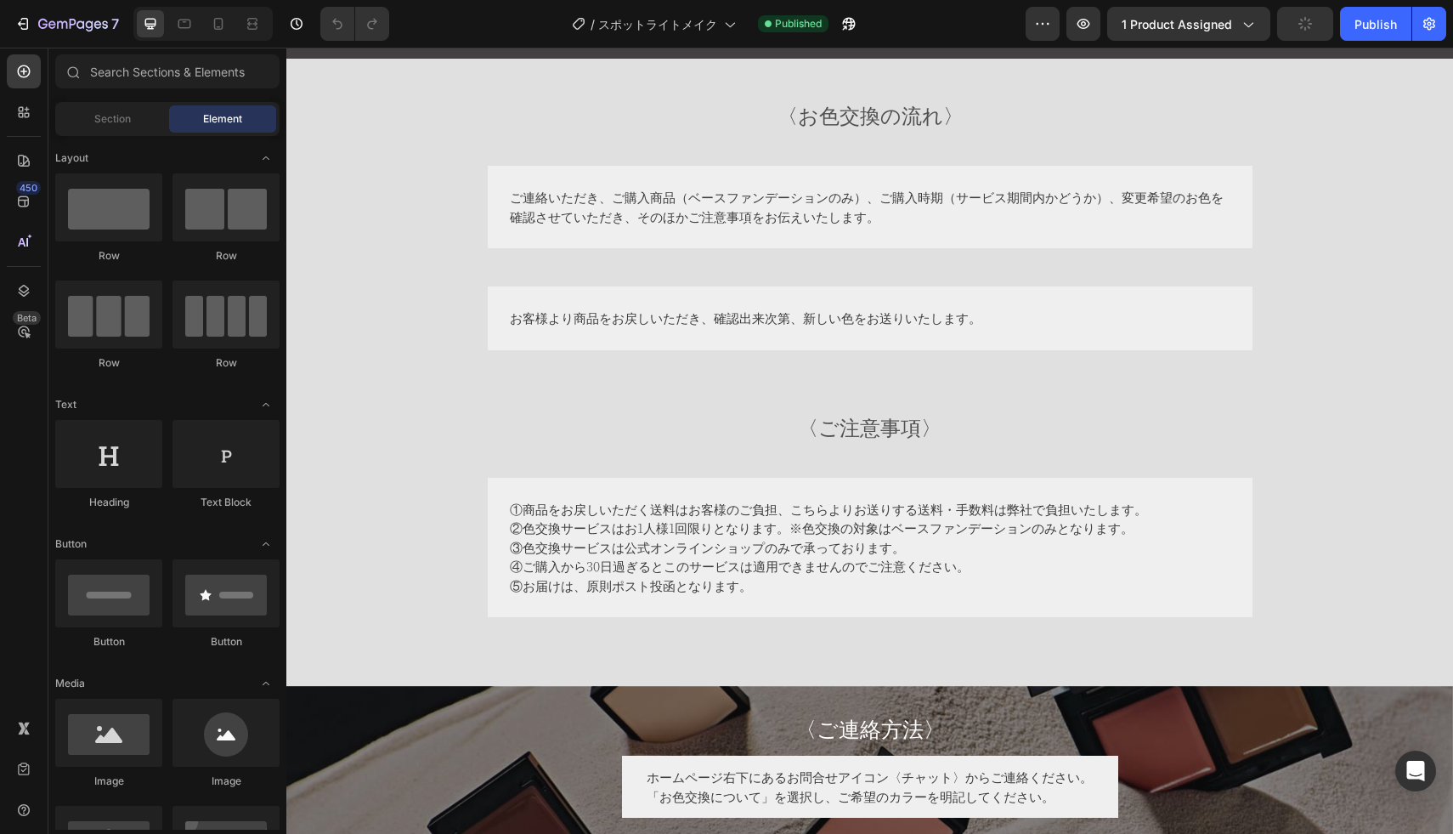
scroll to position [6901, 0]
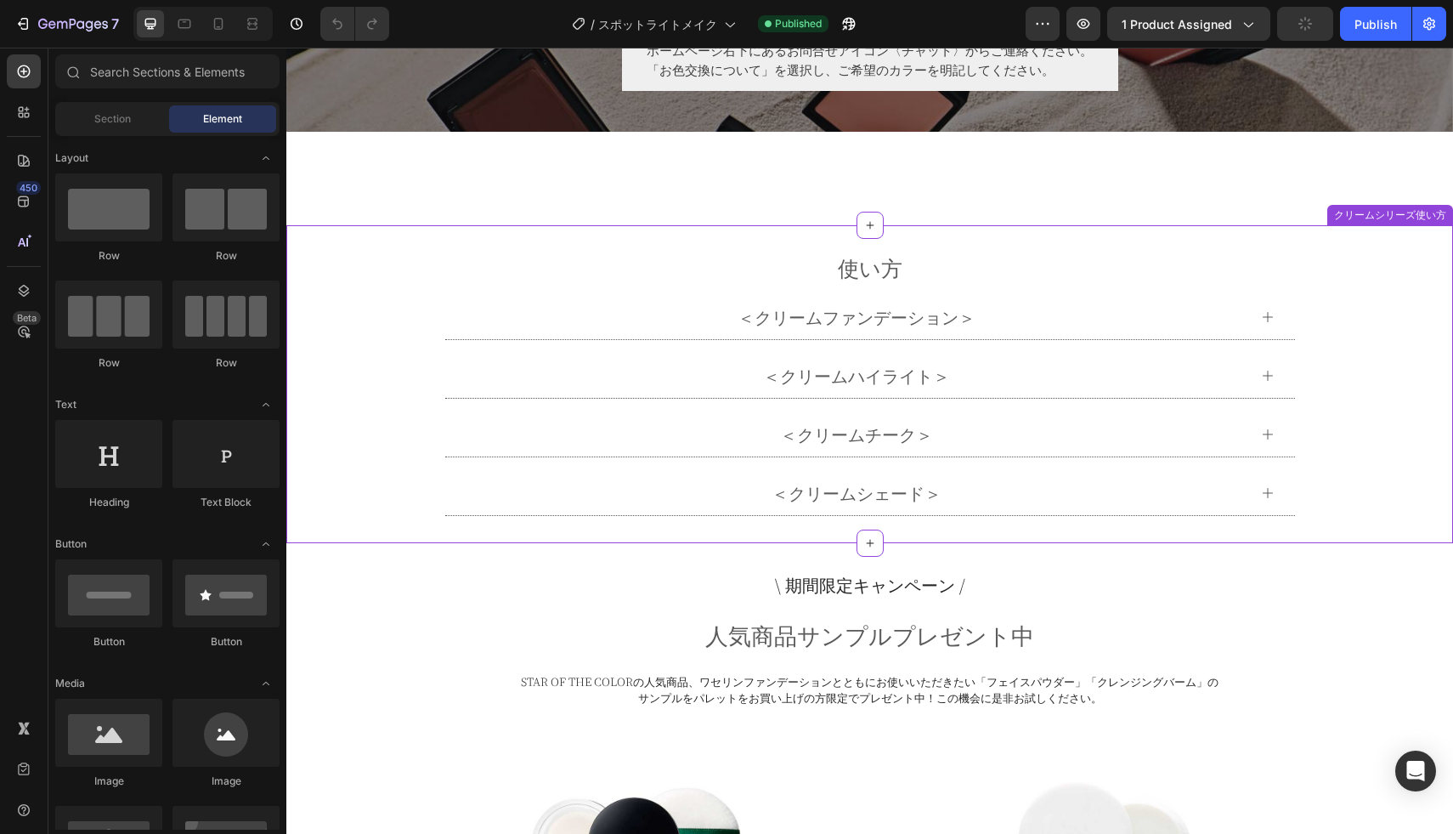
click at [825, 373] on p "＜クリームハイライト＞" at bounding box center [856, 375] width 187 height 25
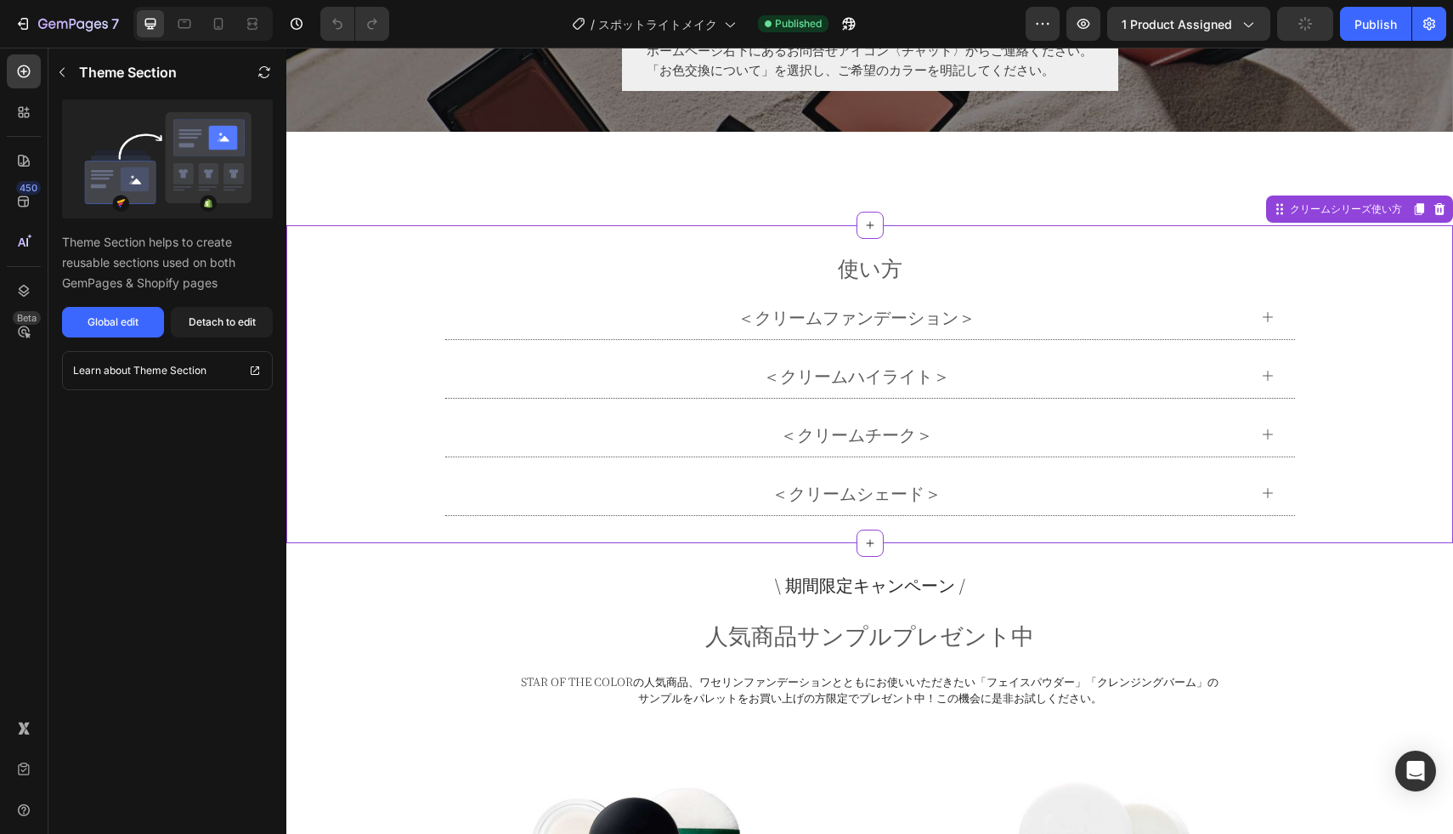
click at [845, 373] on p "＜クリームハイライト＞" at bounding box center [856, 375] width 187 height 25
click at [1160, 365] on div "＜クリームハイライト＞" at bounding box center [857, 375] width 782 height 31
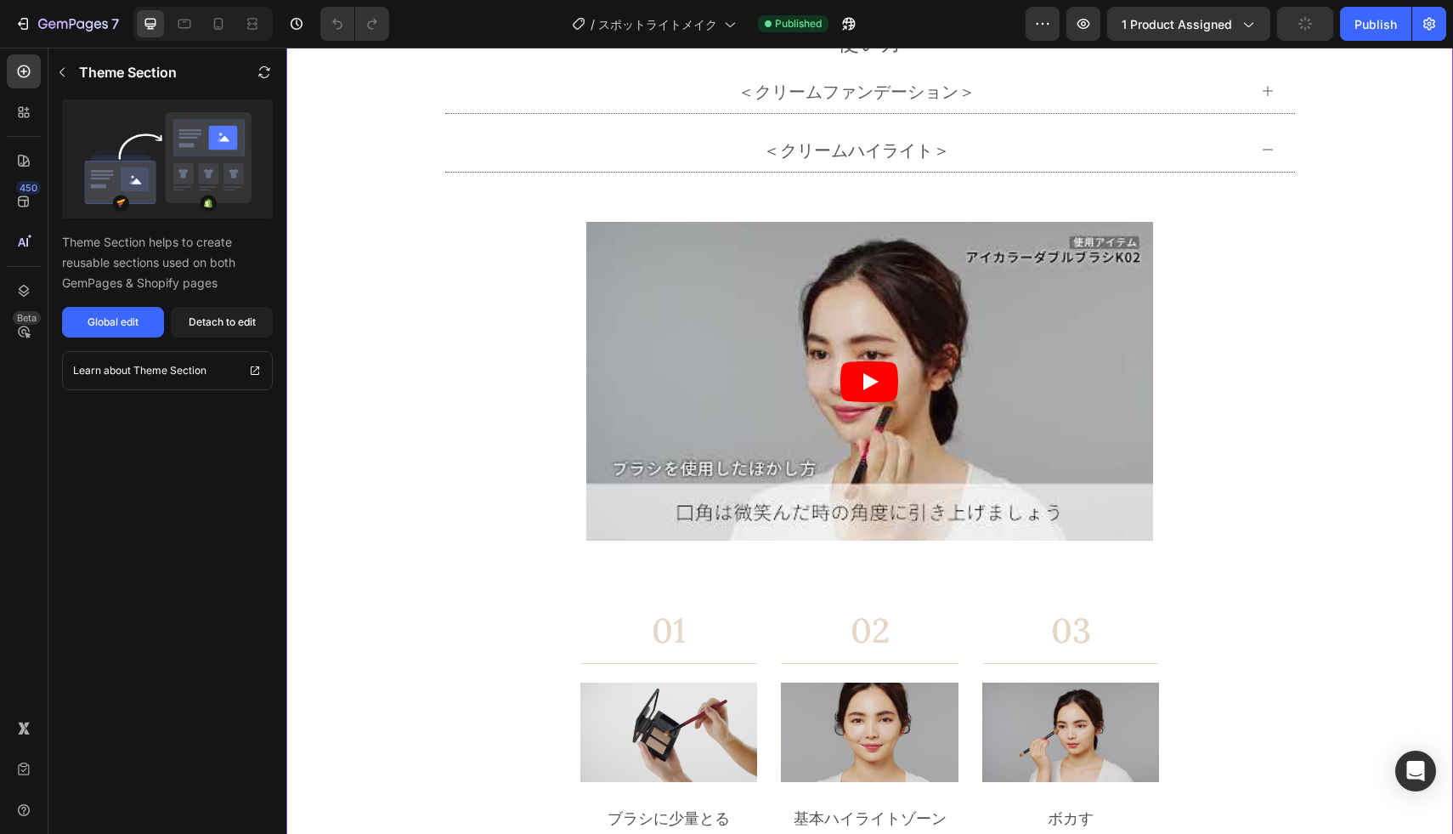
scroll to position [7208, 0]
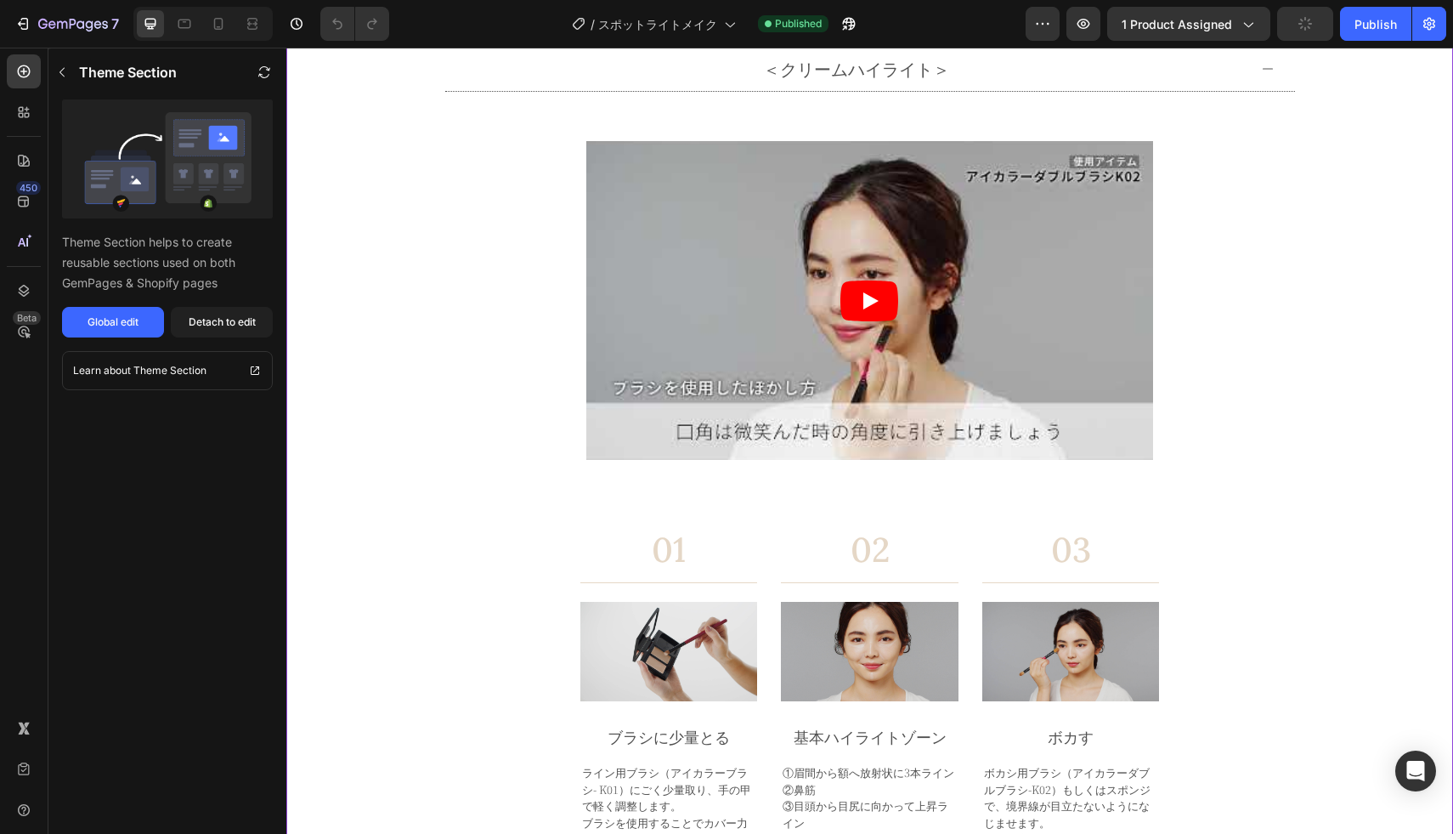
click at [851, 597] on div "02 Heading Title Line Image 基本ハイライトゾーン Text Block ①眉間から額へ放射状に3本ライン ②鼻筋 ③目頭から目尻に…" at bounding box center [870, 738] width 178 height 421
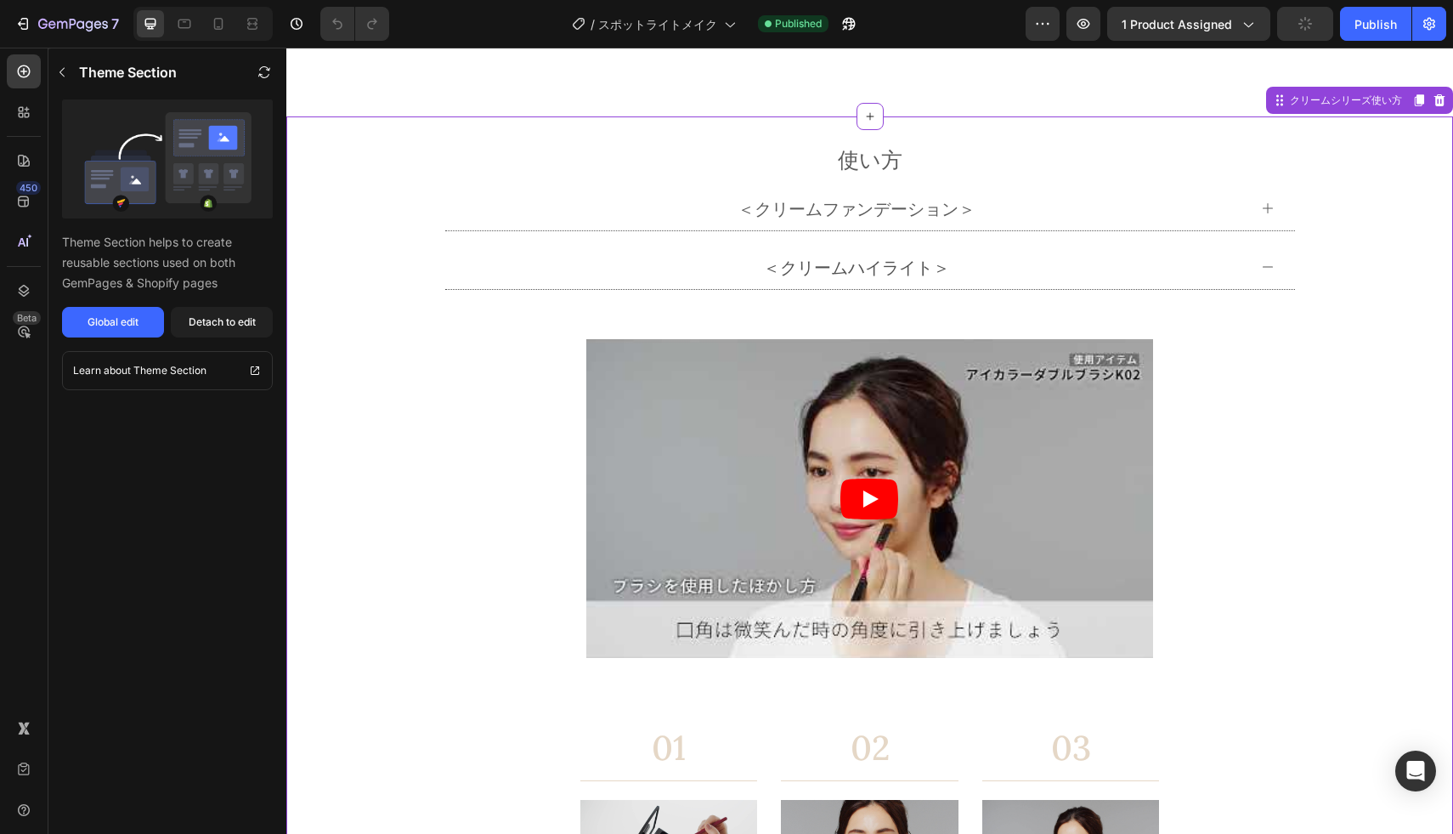
scroll to position [7528, 0]
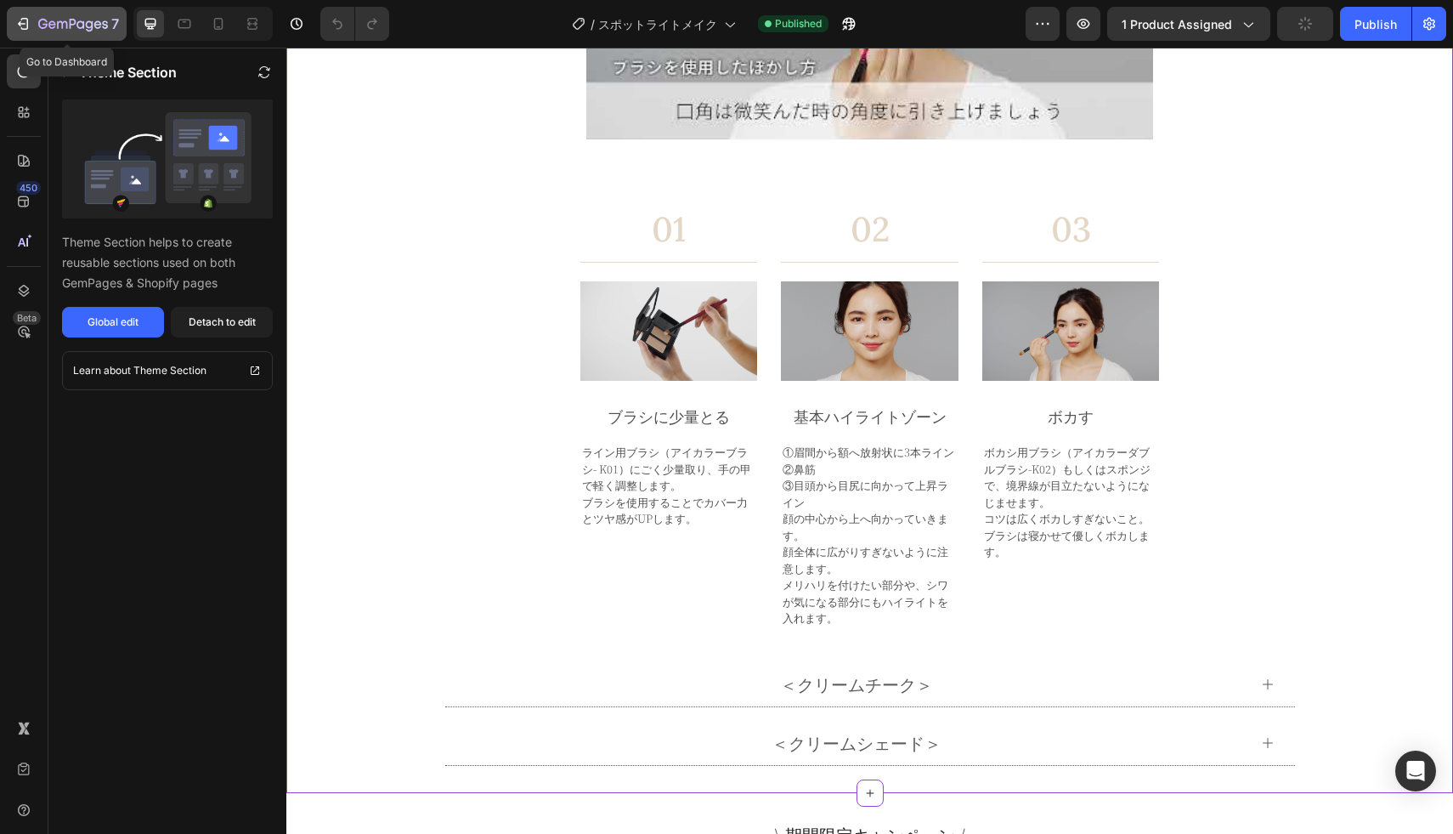
click at [24, 20] on icon "button" at bounding box center [22, 23] width 17 height 17
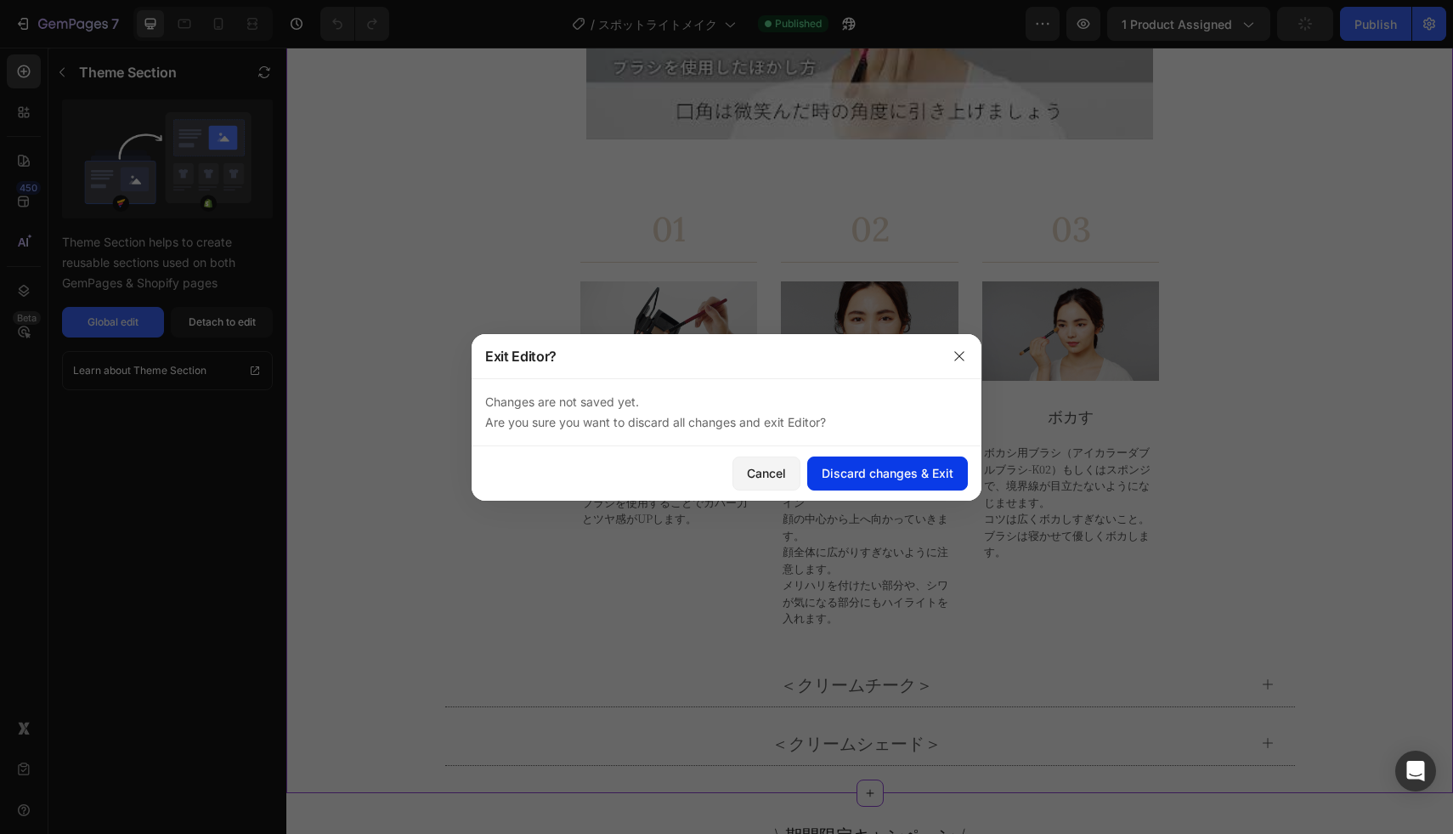
click at [885, 463] on button "Discard changes & Exit" at bounding box center [887, 473] width 161 height 34
